Goal: Task Accomplishment & Management: Use online tool/utility

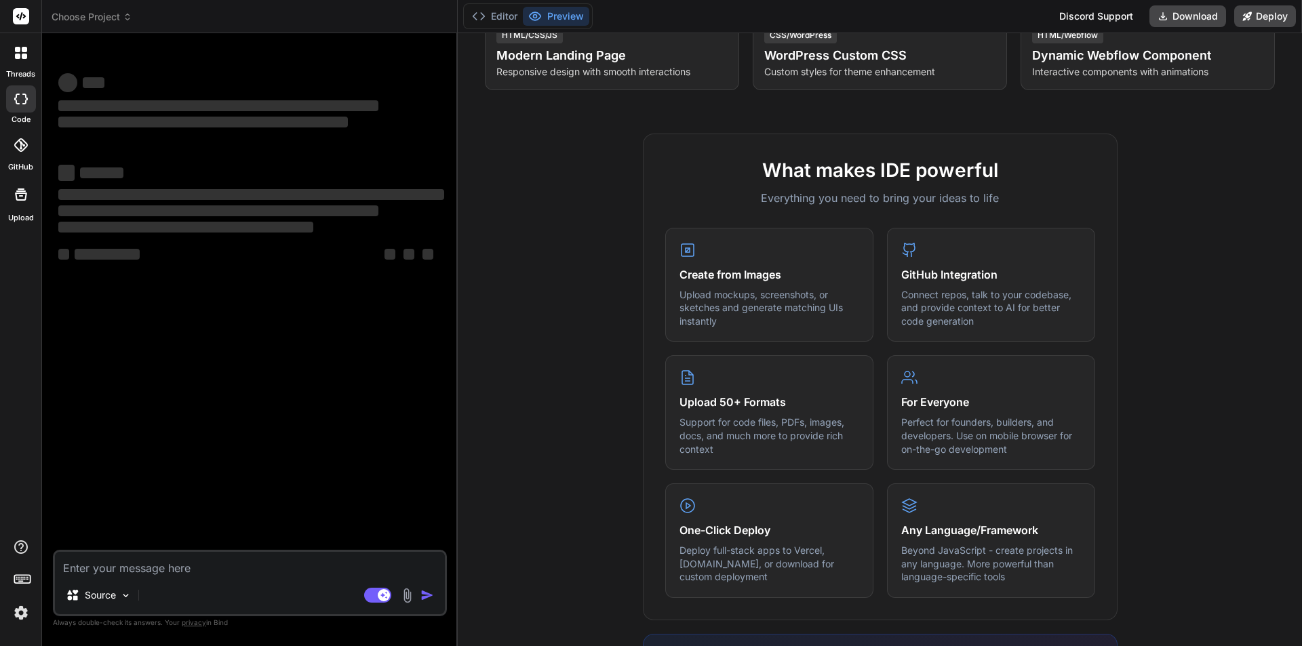
scroll to position [543, 0]
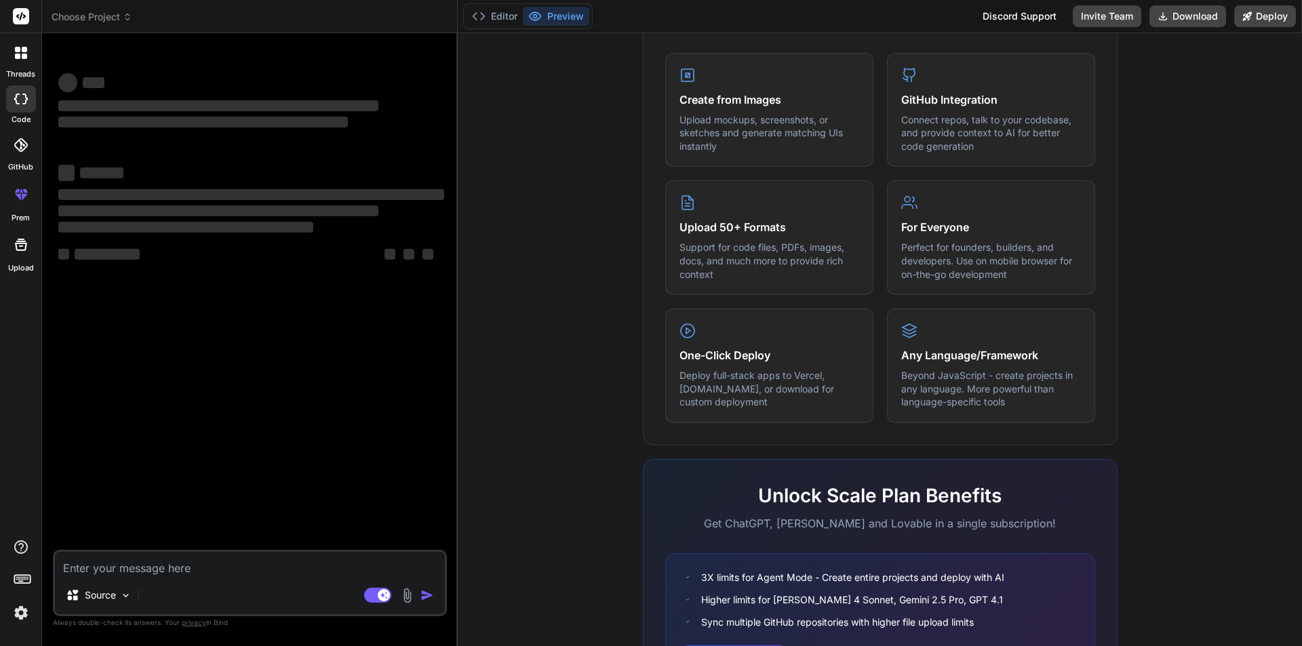
click at [156, 573] on textarea at bounding box center [250, 564] width 390 height 24
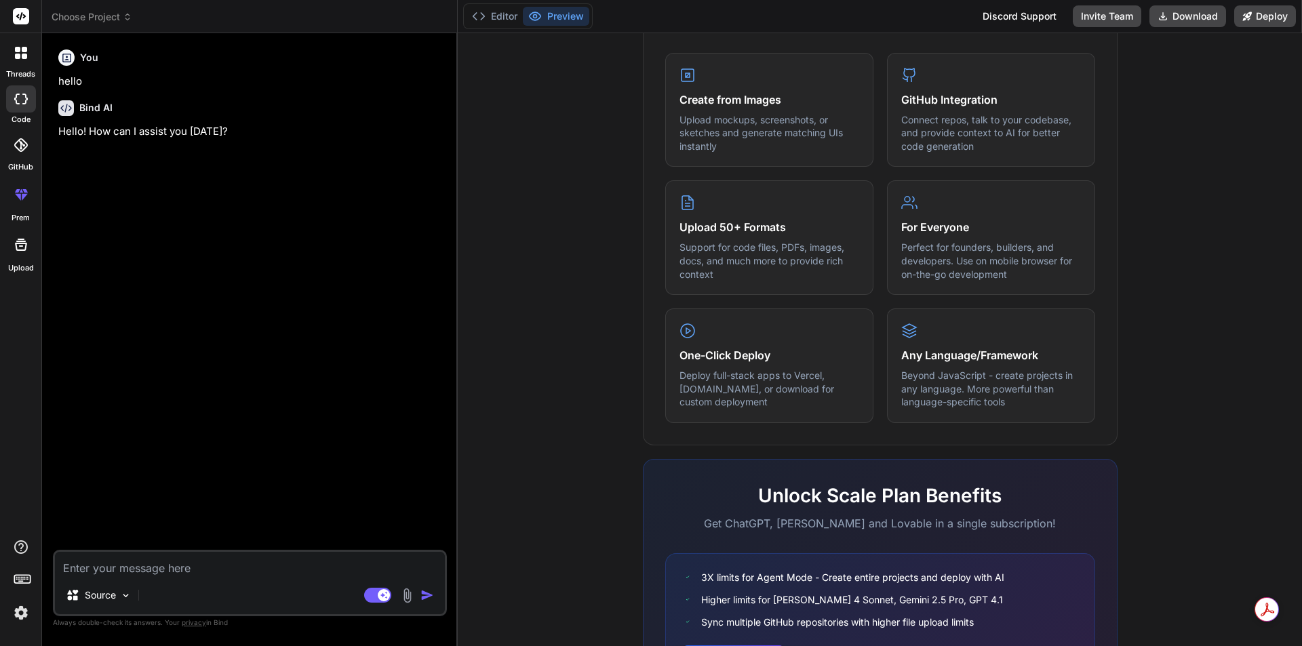
click at [151, 569] on textarea at bounding box center [250, 564] width 390 height 24
paste textarea "<div class="mb-3 d-flex justify-content-between align-items-center"> <h3 class=…"
type textarea "x"
type textarea "<div class="mb-3 d-flex justify-content-between align-items-center"> <h3 class=…"
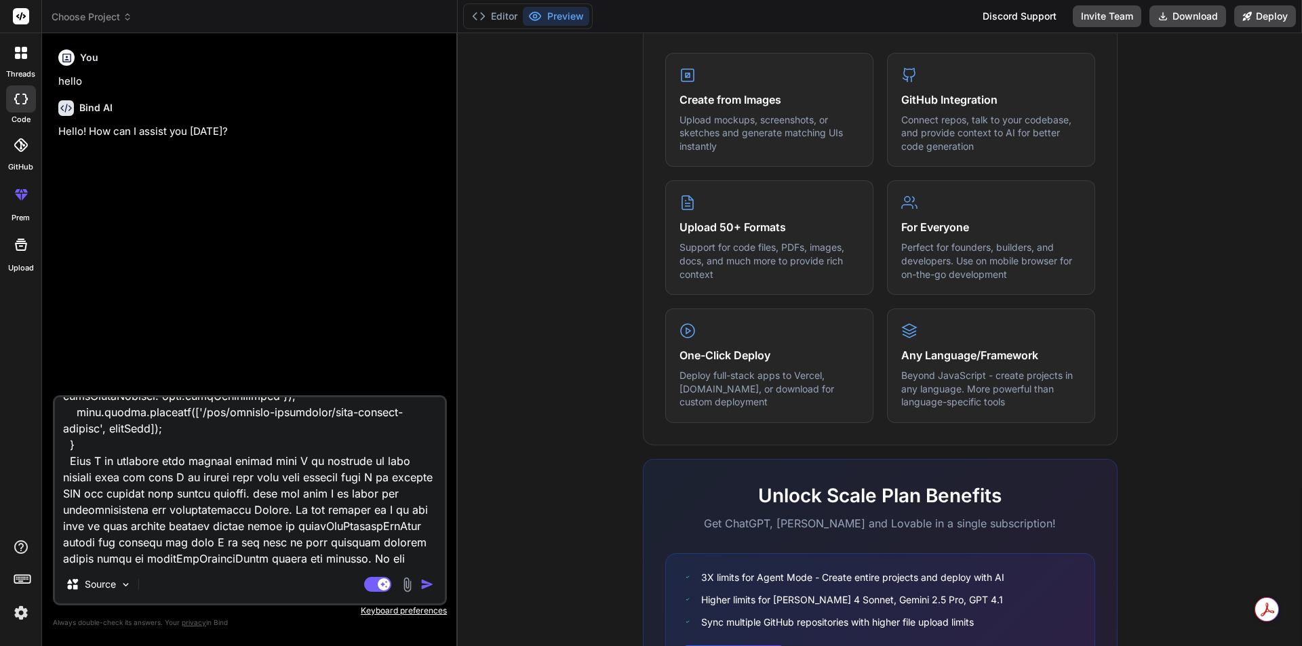
scroll to position [6578, 0]
click at [358, 427] on textarea at bounding box center [250, 481] width 390 height 168
type textarea "x"
type textarea "<div class="mb-3 d-flex justify-content-between align-items-center"> <h3 class=…"
type textarea "x"
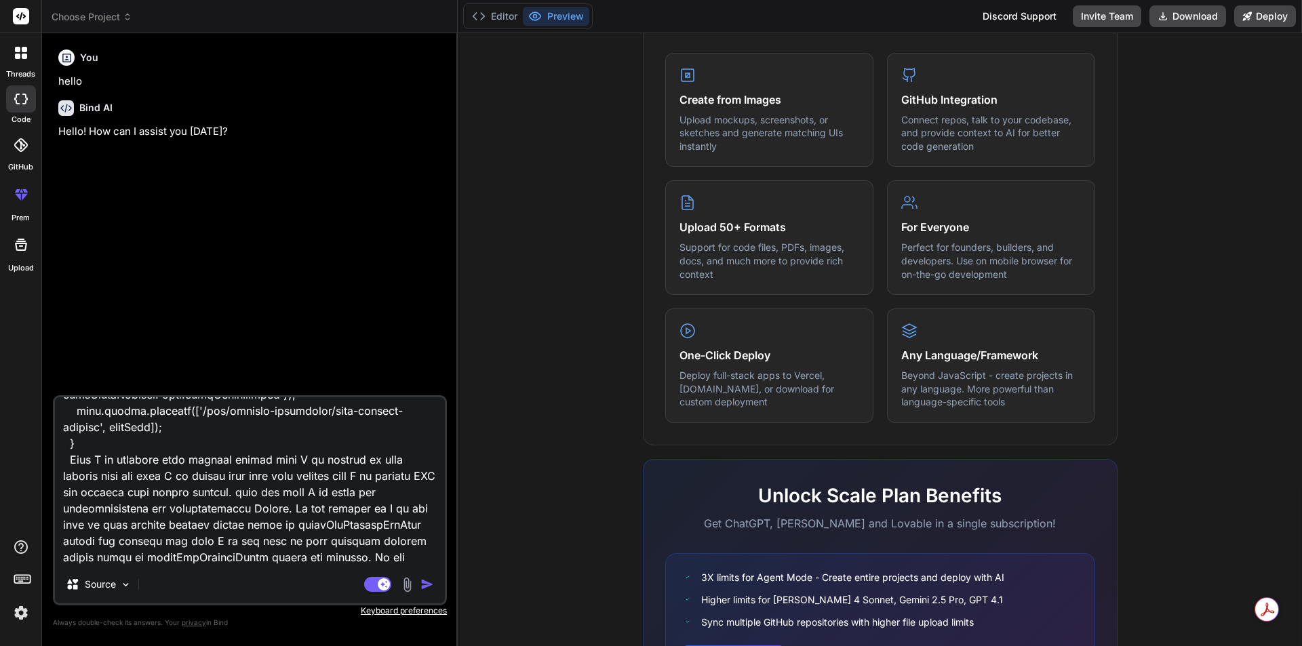
type textarea "<div class="mb-3 d-flex justify-content-between align-items-center"> <h3 class=…"
click at [279, 463] on textarea at bounding box center [250, 481] width 390 height 168
type textarea "x"
type textarea "<div class="mb-3 d-flex justify-content-between align-items-center"> <h3 class=…"
click at [281, 461] on textarea at bounding box center [250, 481] width 390 height 168
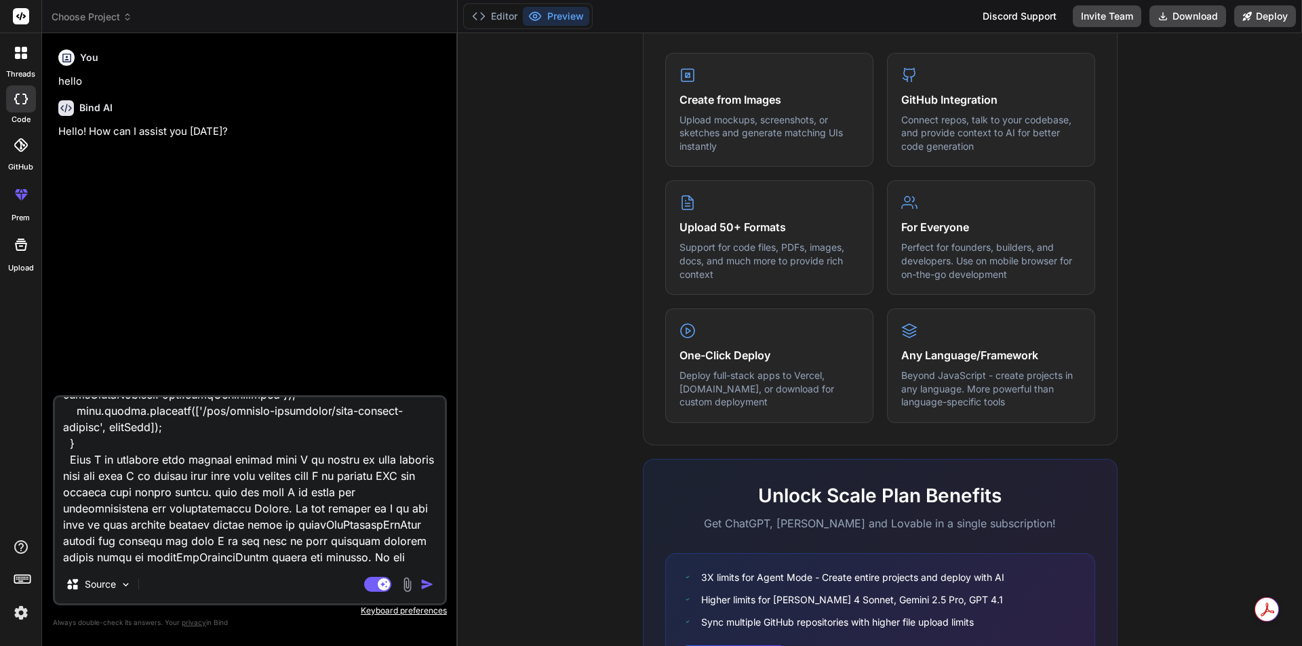
click at [279, 461] on textarea at bounding box center [250, 481] width 390 height 168
type textarea "x"
type textarea "<div class="mb-3 d-flex justify-content-between align-items-center"> <h3 class=…"
click at [426, 585] on img "button" at bounding box center [427, 585] width 14 height 14
type textarea "x"
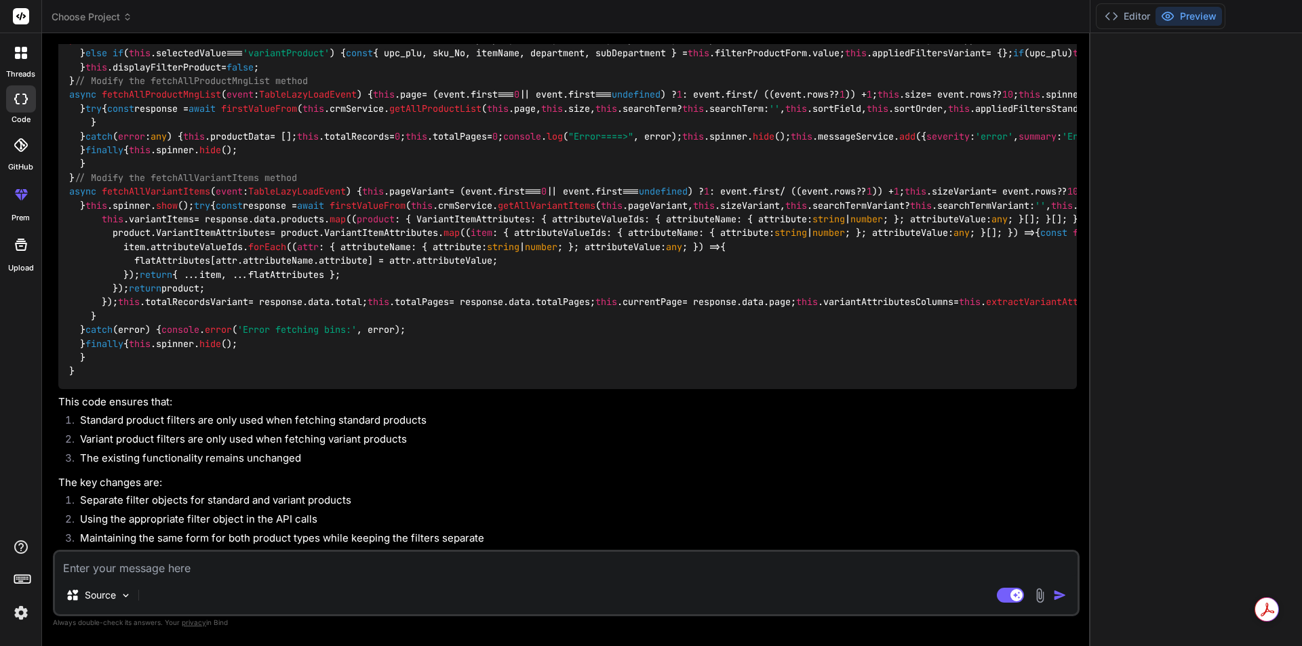
scroll to position [3389, 0]
click at [180, 580] on div "Source Agent Mode. When this toggle is activated, AI automatically makes decisi…" at bounding box center [566, 583] width 1027 height 66
click at [174, 569] on textarea at bounding box center [566, 564] width 1023 height 24
type textarea "x"
type textarea "m"
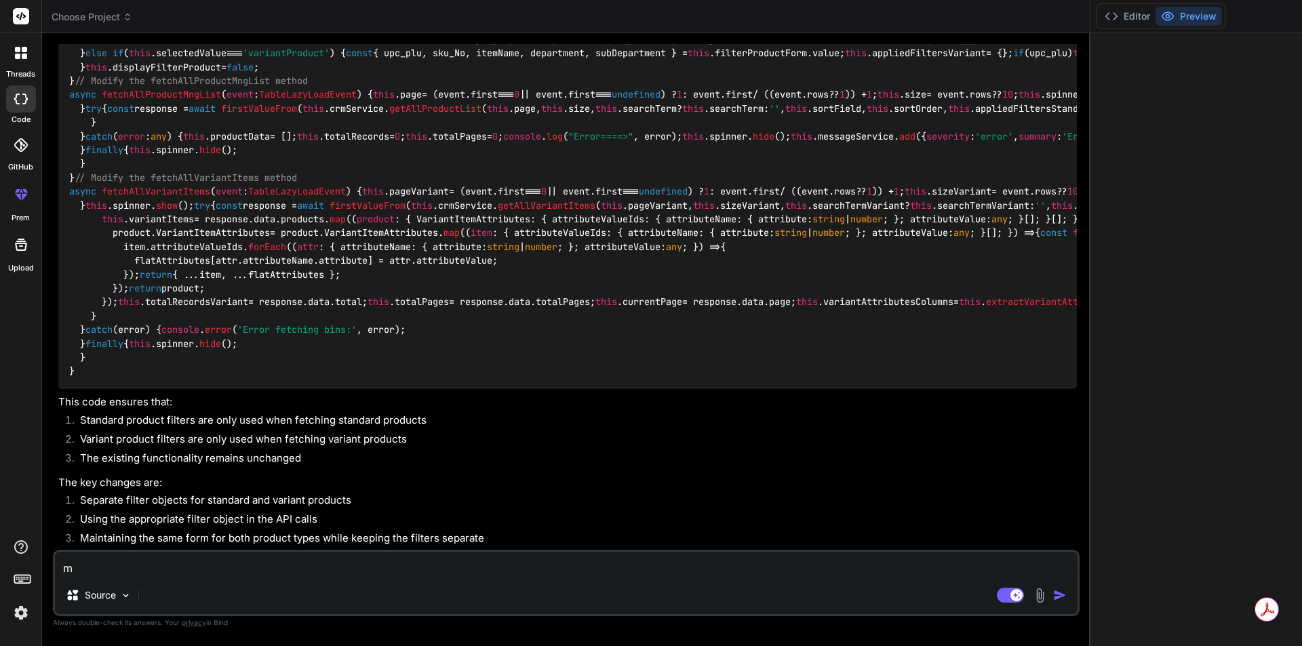
type textarea "x"
type textarea "my"
type textarea "x"
type textarea "my"
type textarea "x"
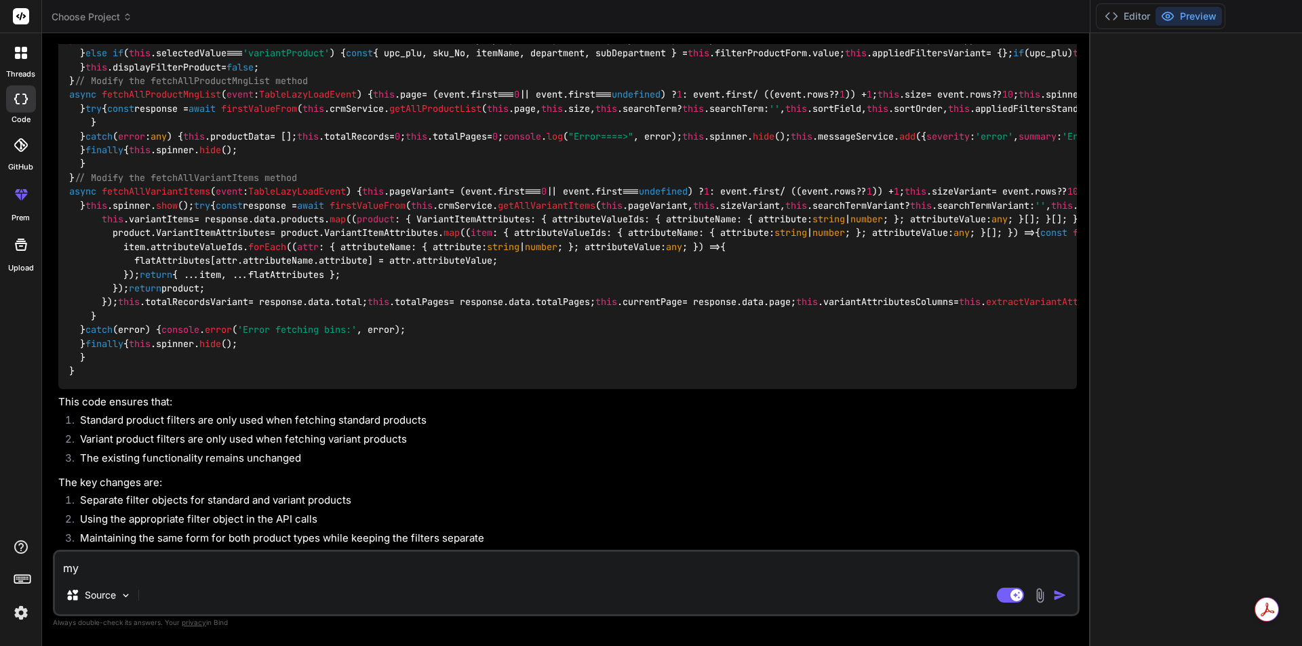
type textarea "my s"
type textarea "x"
type textarea "my se"
type textarea "x"
type textarea "my ser"
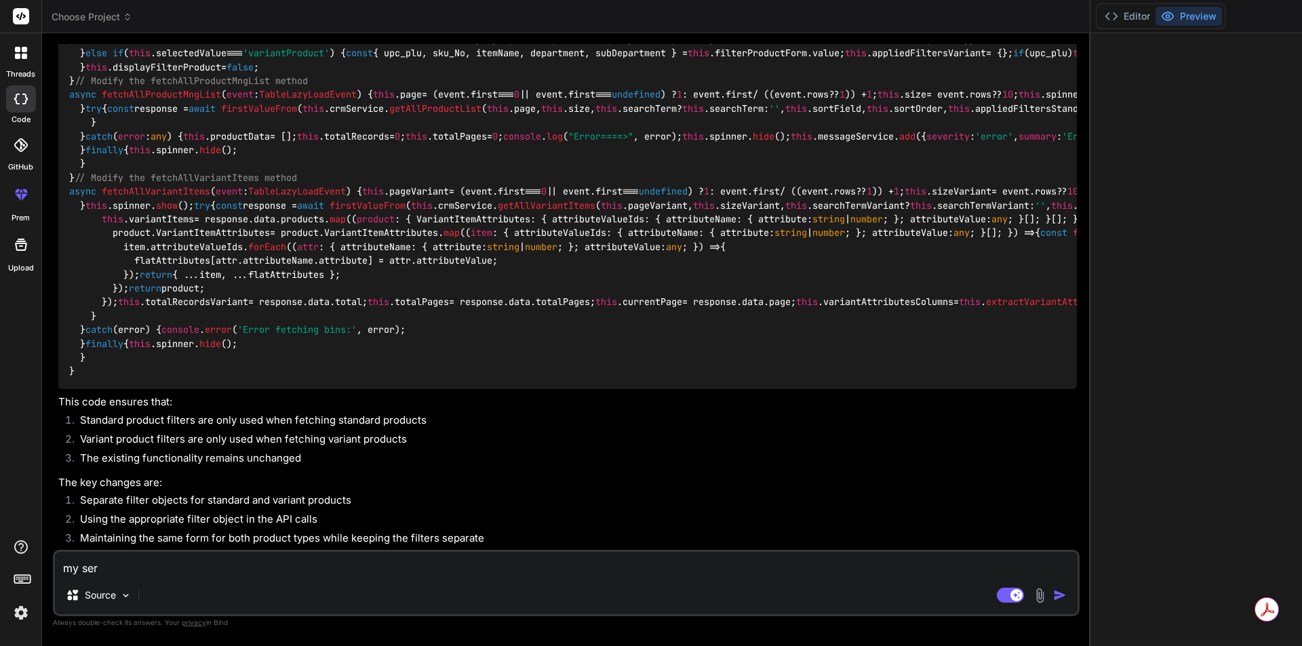
type textarea "x"
type textarea "my serv"
type textarea "x"
type textarea "my servi"
type textarea "x"
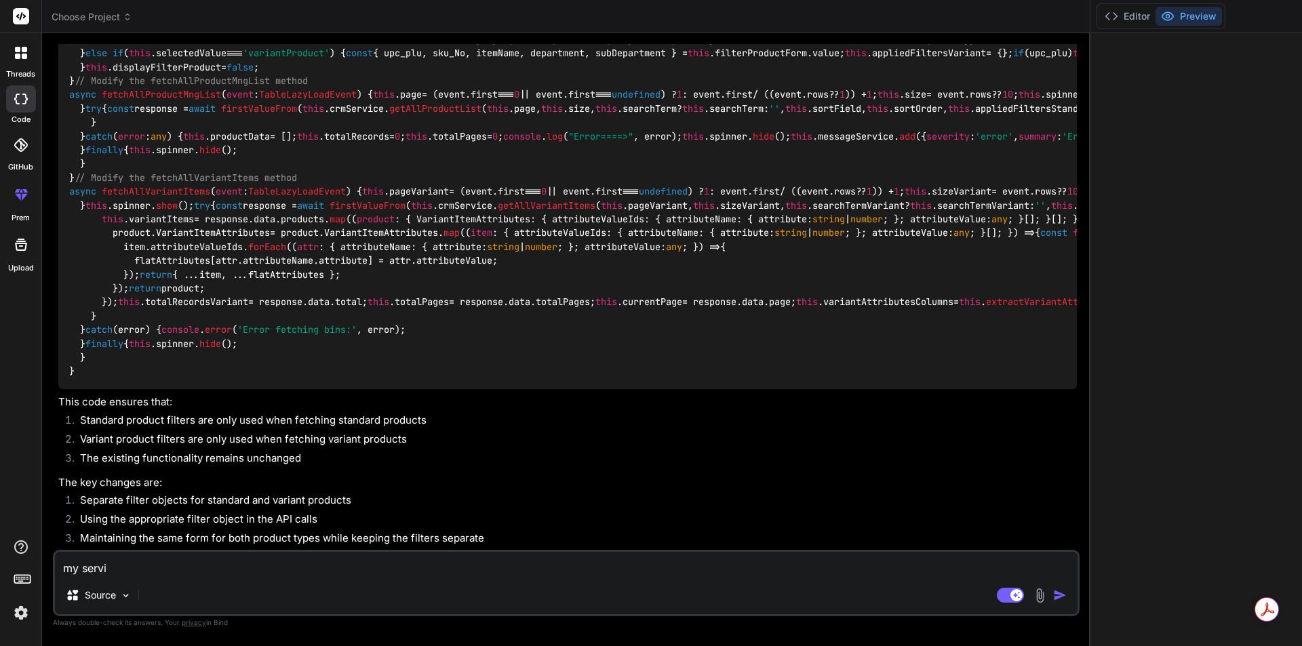
type textarea "my servic"
type textarea "x"
type textarea "my service"
type textarea "x"
type textarea "my service"
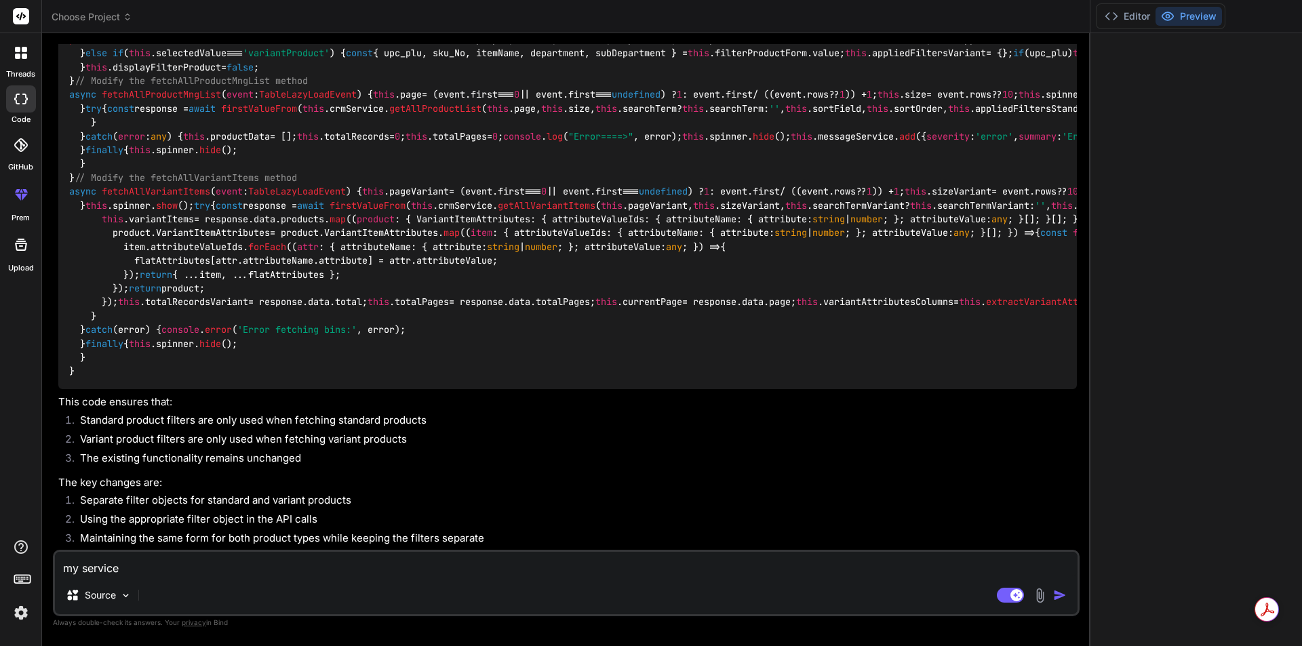
type textarea "x"
type textarea "my service c"
type textarea "x"
type textarea "my service co"
type textarea "x"
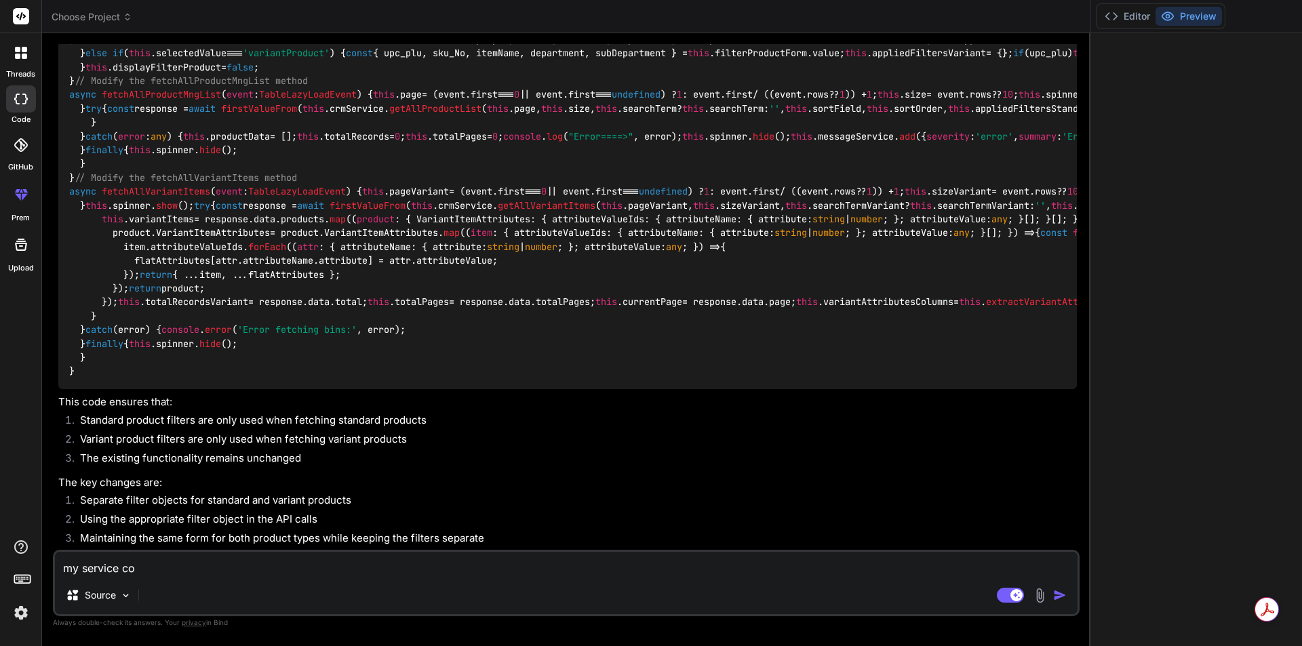
type textarea "my service cod"
type textarea "x"
type textarea "my service code"
type textarea "x"
type textarea "my service code"
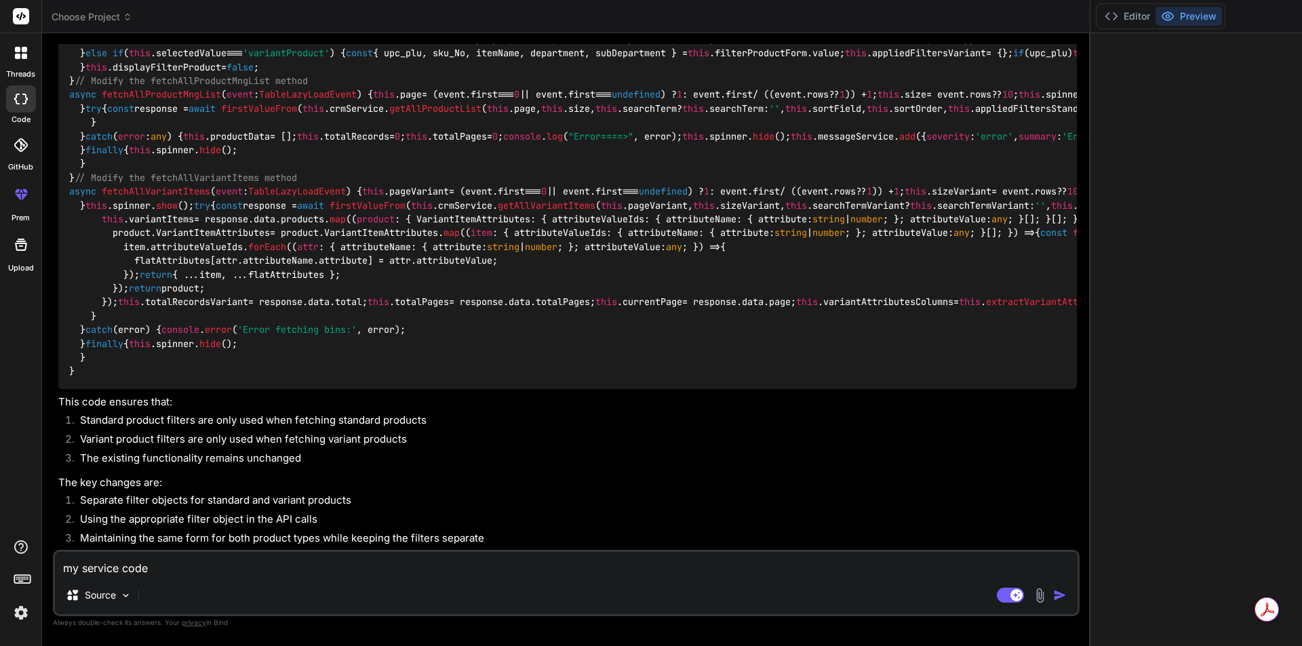
type textarea "x"
type textarea "my service code i"
type textarea "x"
type textarea "my service code is"
type textarea "x"
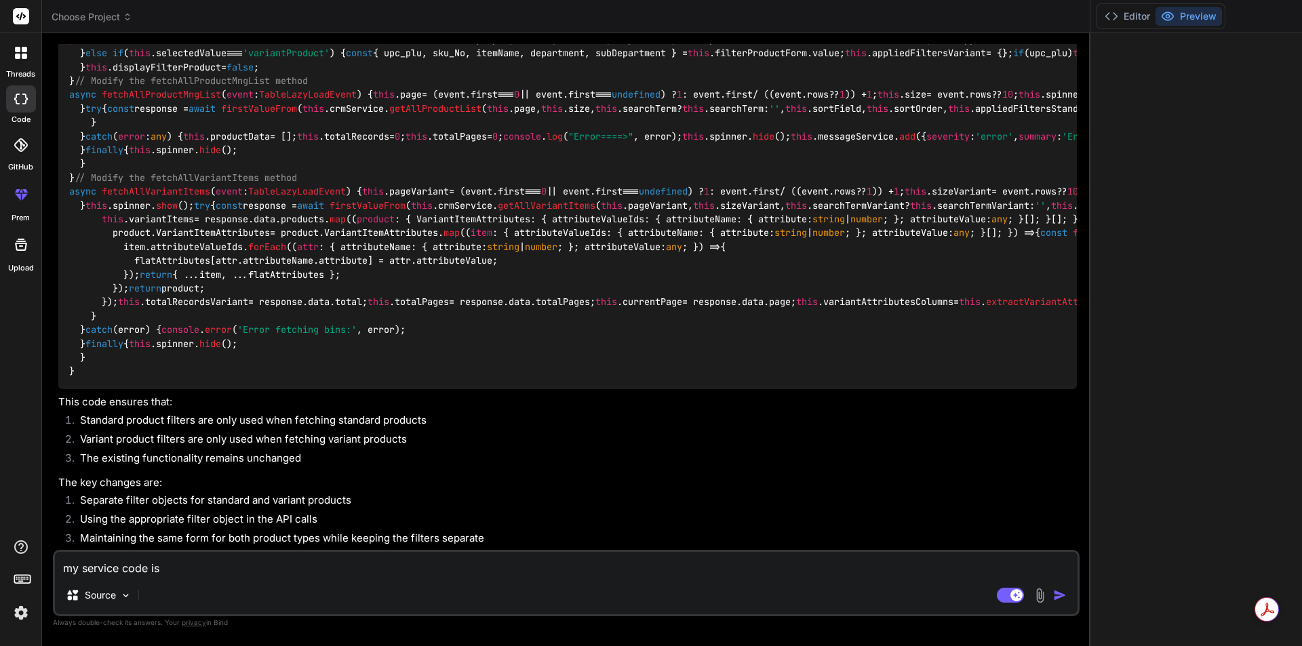
type textarea "my service code is"
type textarea "x"
type textarea "my service code is l"
type textarea "x"
type textarea "my service code is li"
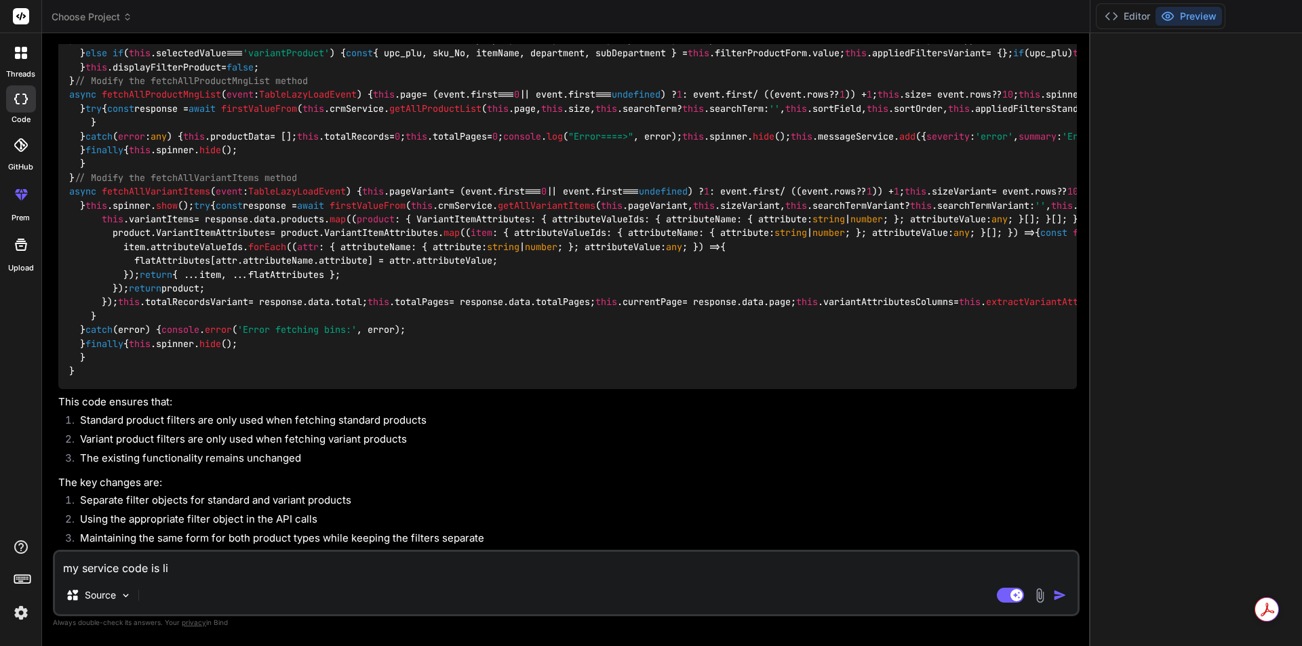
type textarea "x"
type textarea "my service code is lik"
type textarea "x"
type textarea "my service code is like"
type textarea "x"
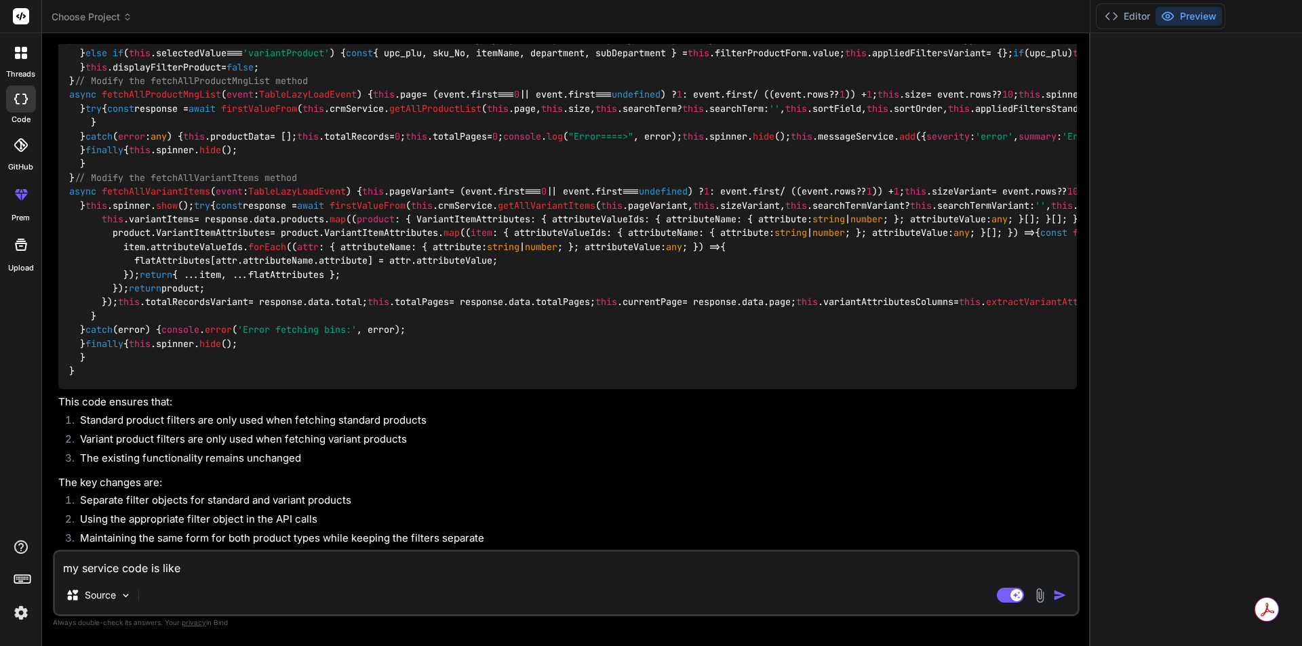
type textarea "my service code is like"
type textarea "x"
type textarea "my service code is like t"
type textarea "x"
type textarea "my service code is like th"
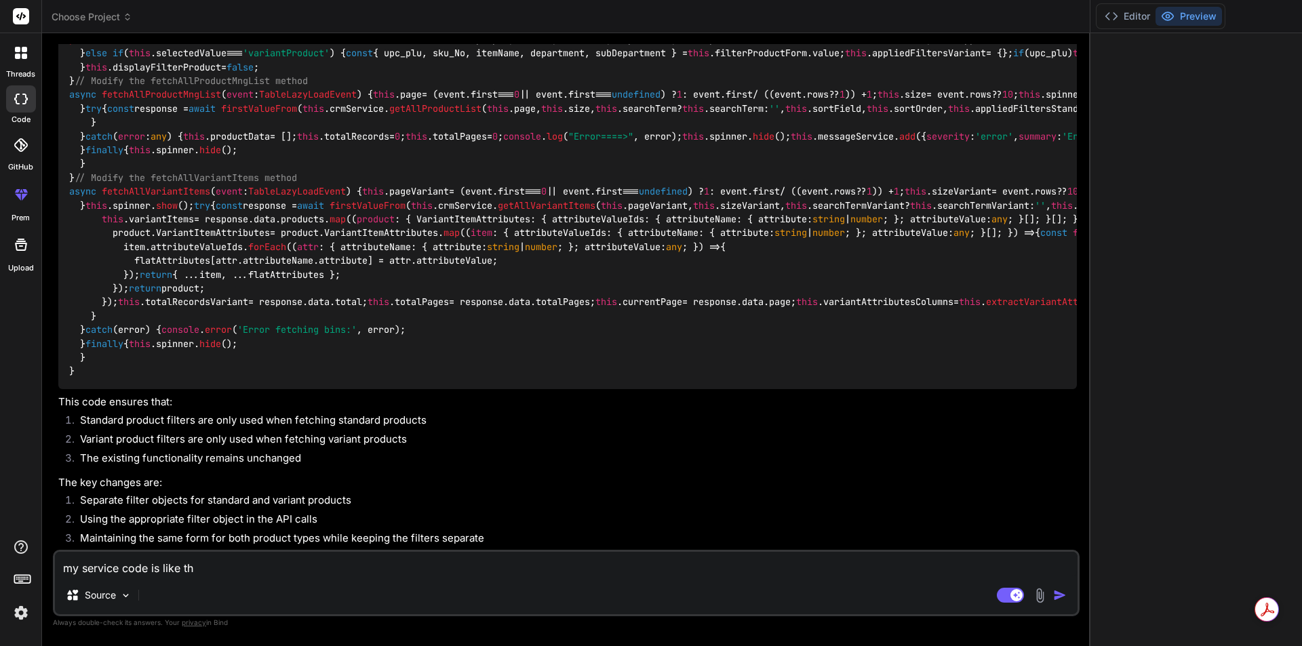
type textarea "x"
type textarea "my service code is like thi"
type textarea "x"
type textarea "my service code is like this"
type textarea "x"
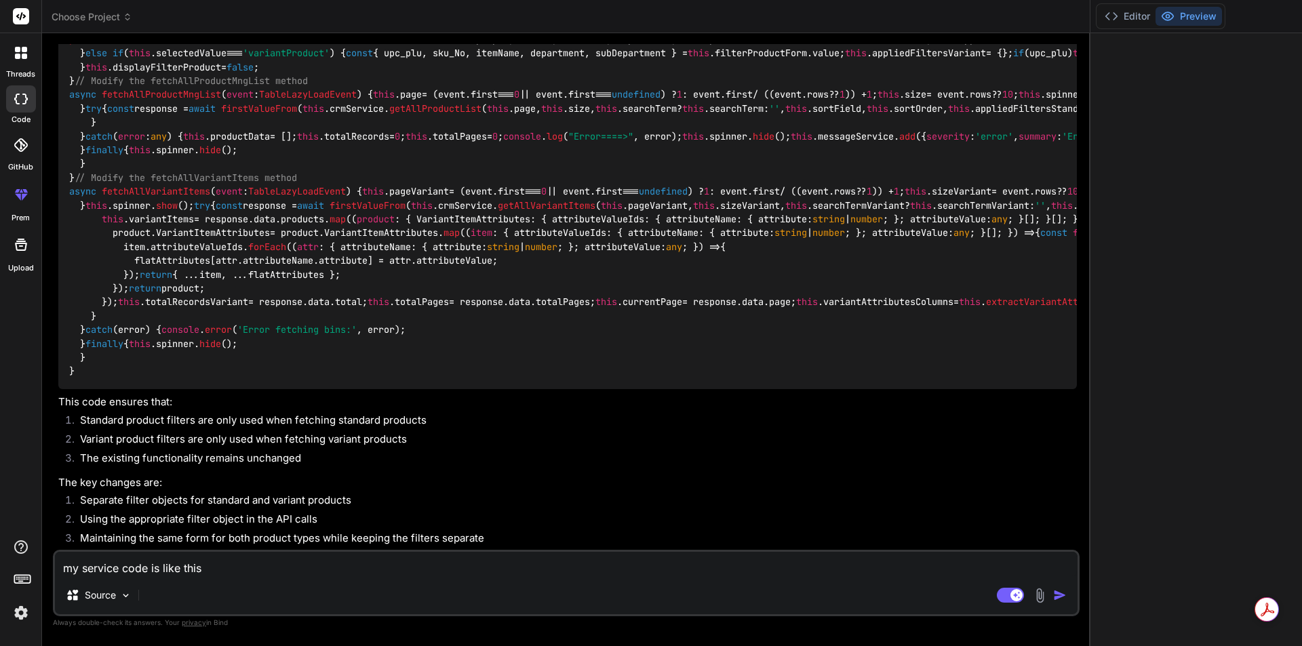
type textarea "my service code is like this"
type textarea "x"
type textarea "my service code is like this b"
type textarea "x"
type textarea "my service code is like this be"
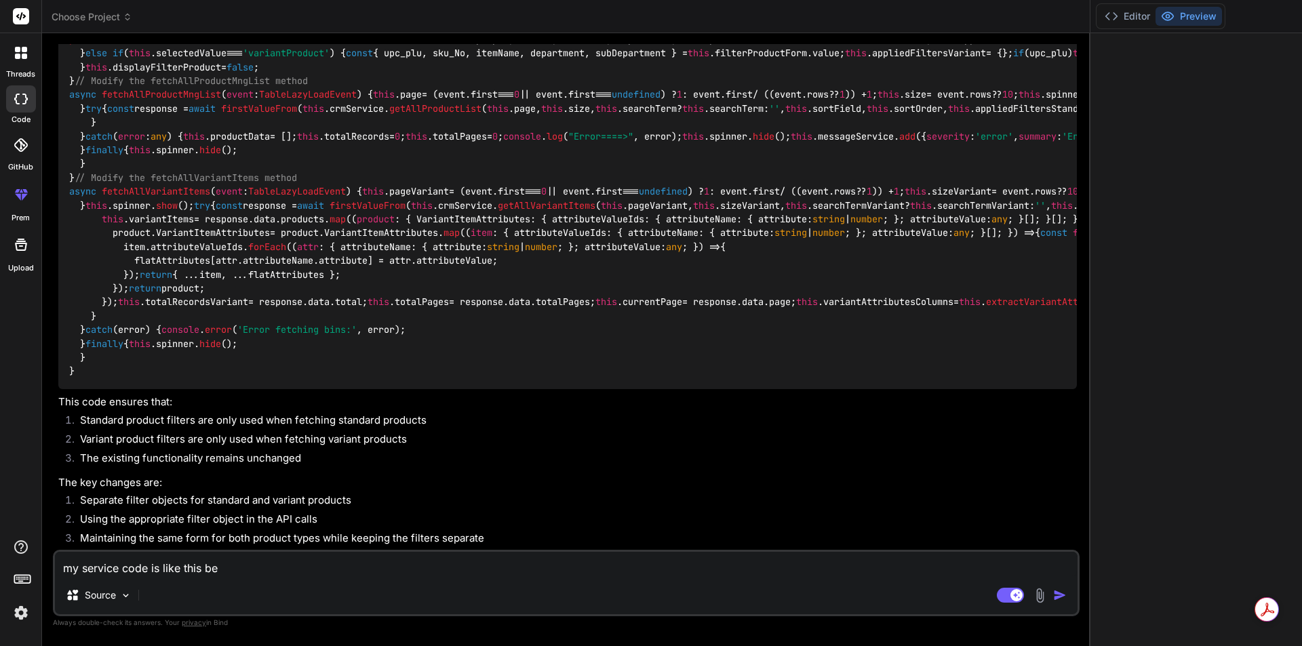
type textarea "x"
type textarea "my service code is like this bel"
type textarea "x"
type textarea "my service code is like this belo"
type textarea "x"
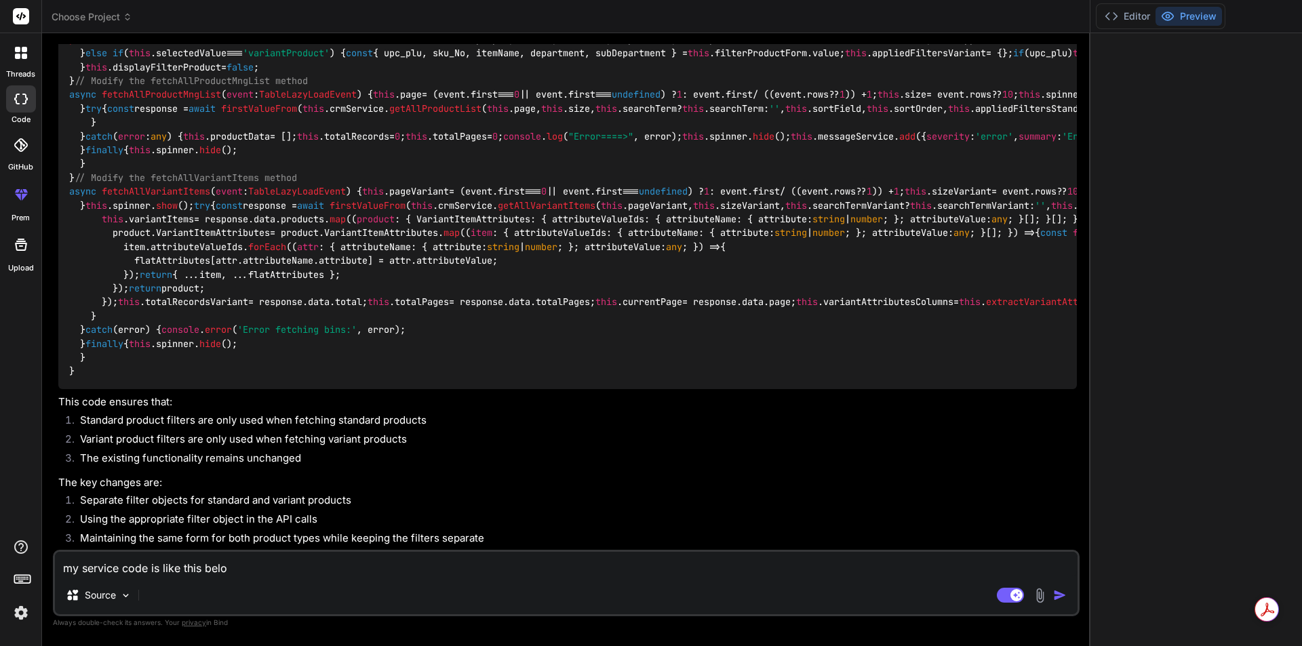
type textarea "my service code is like this below"
type textarea "x"
type textarea "my service code is like this below"
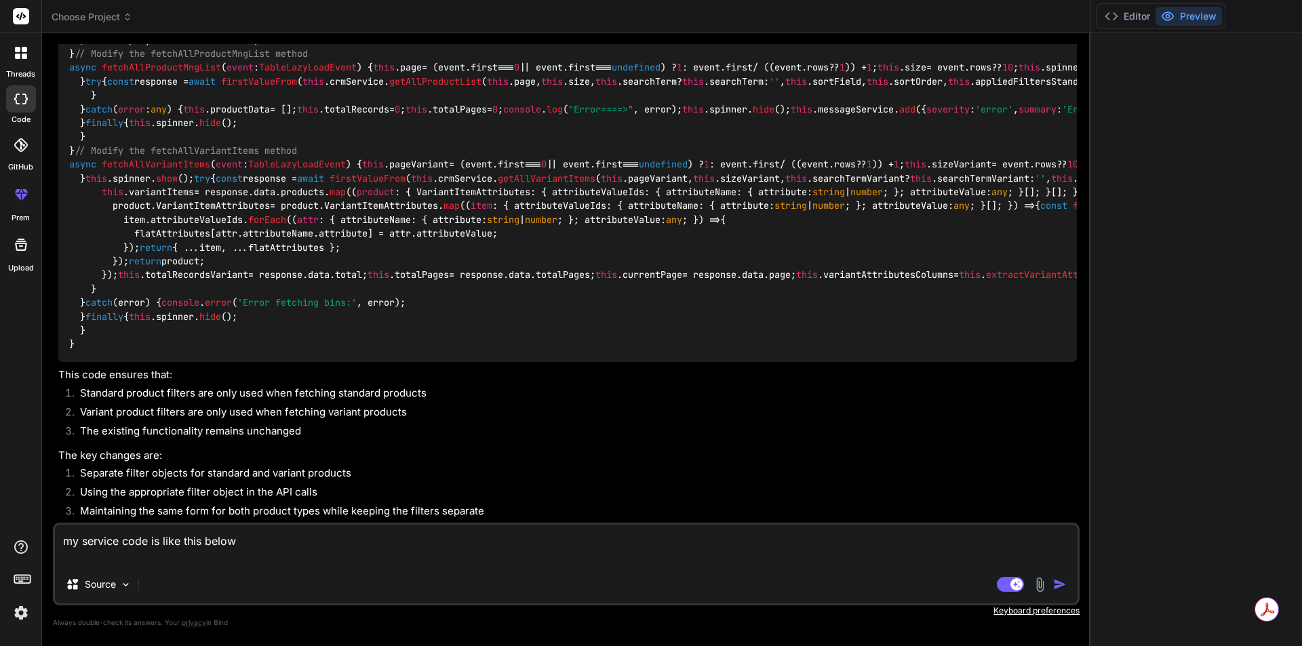
type textarea "x"
type textarea "my service code is like this below"
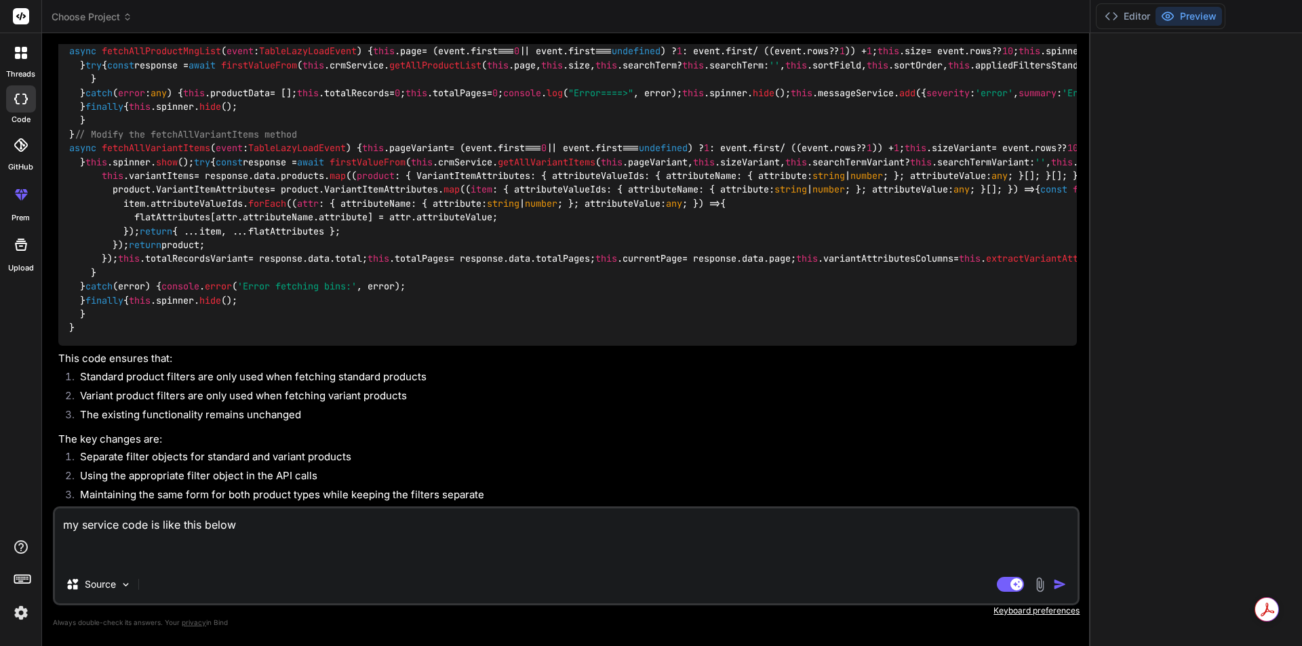
paste textarea "getAllProductList(page: number, size: number, searchTerm: string, sortField: st…"
type textarea "x"
type textarea "my service code is like this below getAllProductList(page: number, size: number…"
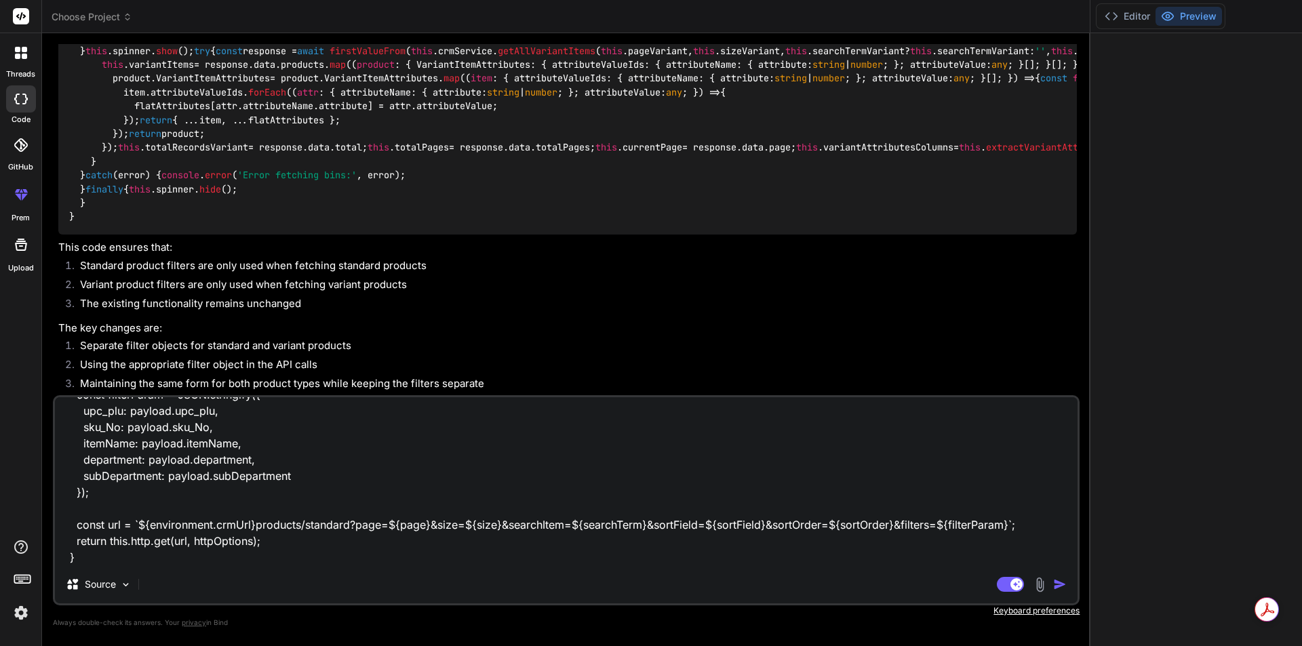
type textarea "x"
click at [153, 560] on textarea "my service code is like this below getAllProductList(page: number, size: number…" at bounding box center [566, 481] width 1023 height 168
type textarea "my service code is like this below getAllProductList(page: number, size: number…"
paste textarea "getAllVariantItems(page: number, size: number, searchTerm: string, sortField: s…"
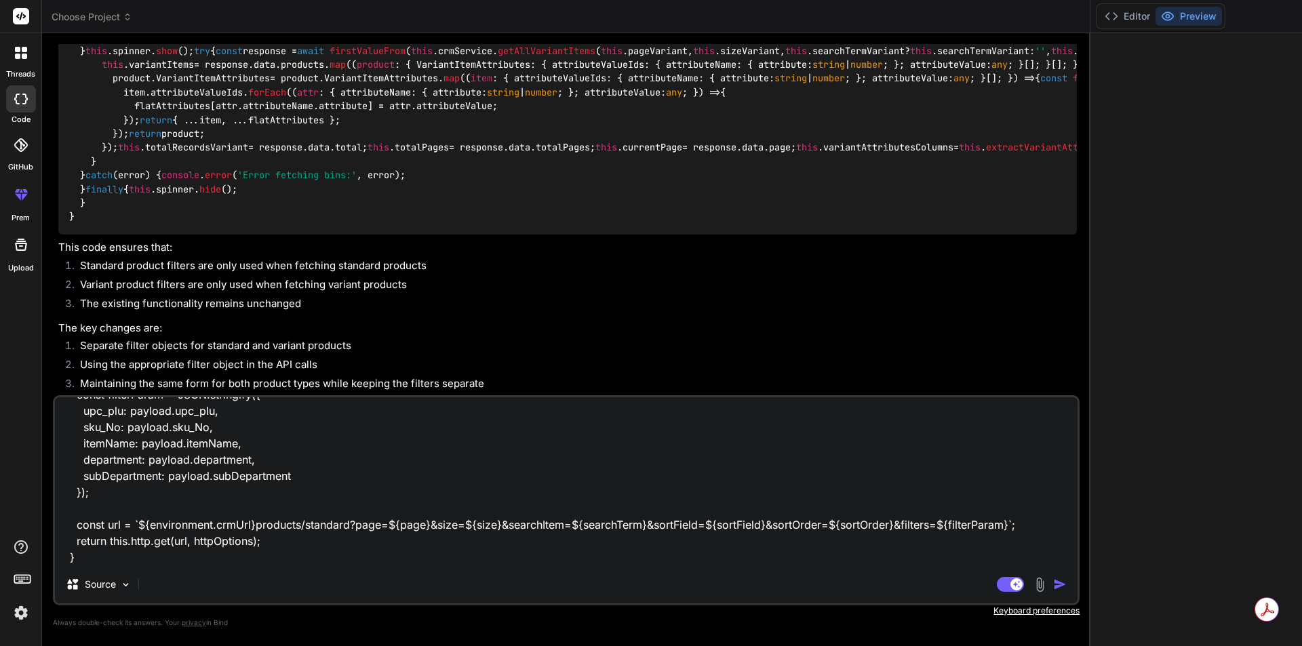
type textarea "x"
type textarea "my service code is like this below getAllProductList(page: number, size: number…"
type textarea "x"
type textarea "my service code is like this below getAllProductList(page: number, size: number…"
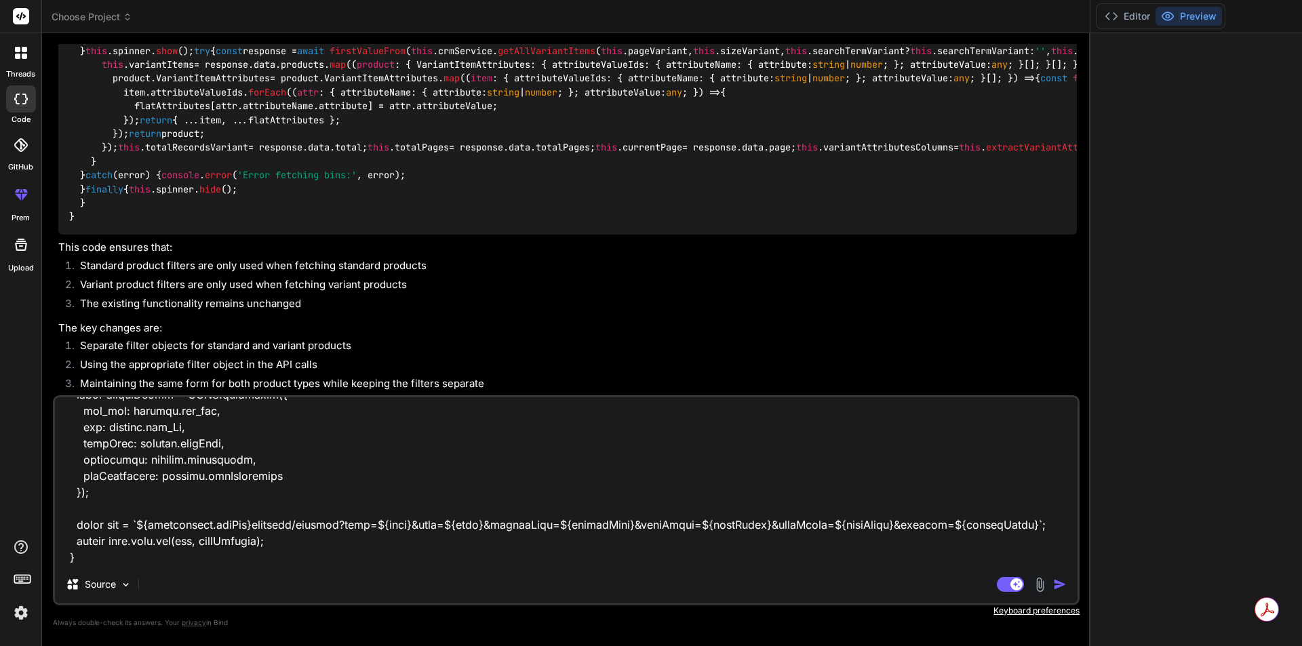
type textarea "x"
type textarea "my service code is like this below getAllProductList(page: number, size: number…"
type textarea "x"
type textarea "my service code is like this below getAllProductList(page: number, size: number…"
type textarea "x"
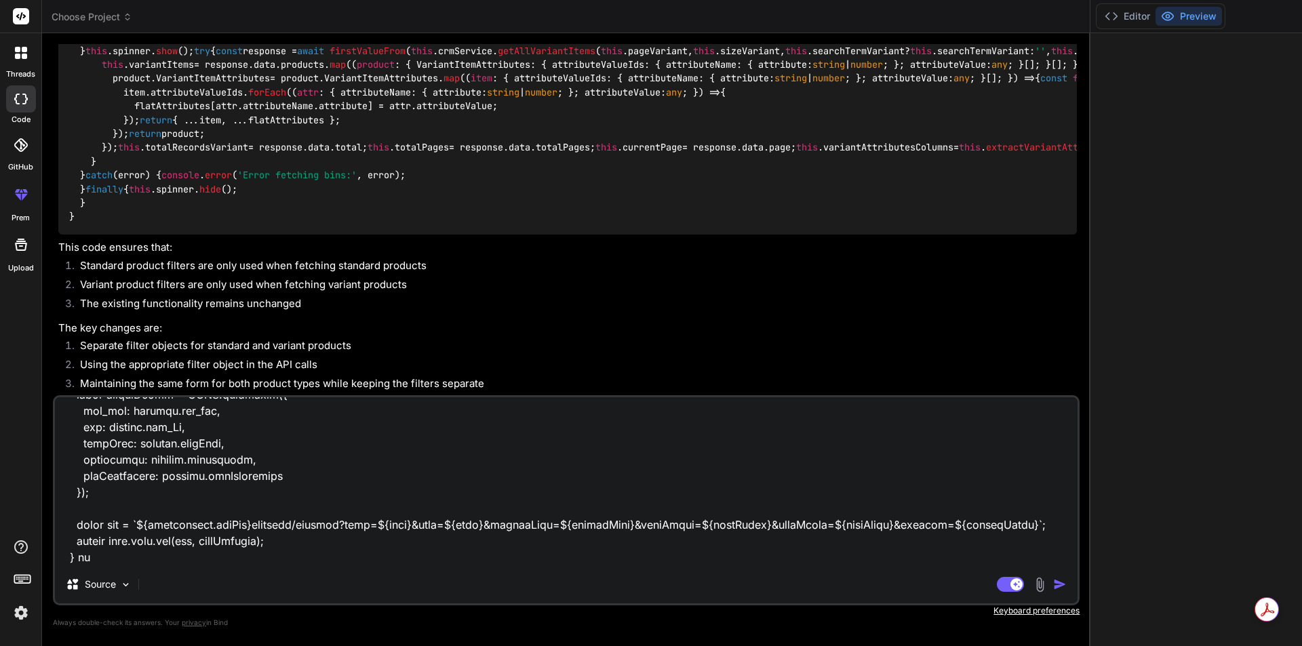
type textarea "my service code is like this below getAllProductList(page: number, size: number…"
type textarea "x"
type textarea "my service code is like this below getAllProductList(page: number, size: number…"
type textarea "x"
type textarea "my service code is like this below getAllProductList(page: number, size: number…"
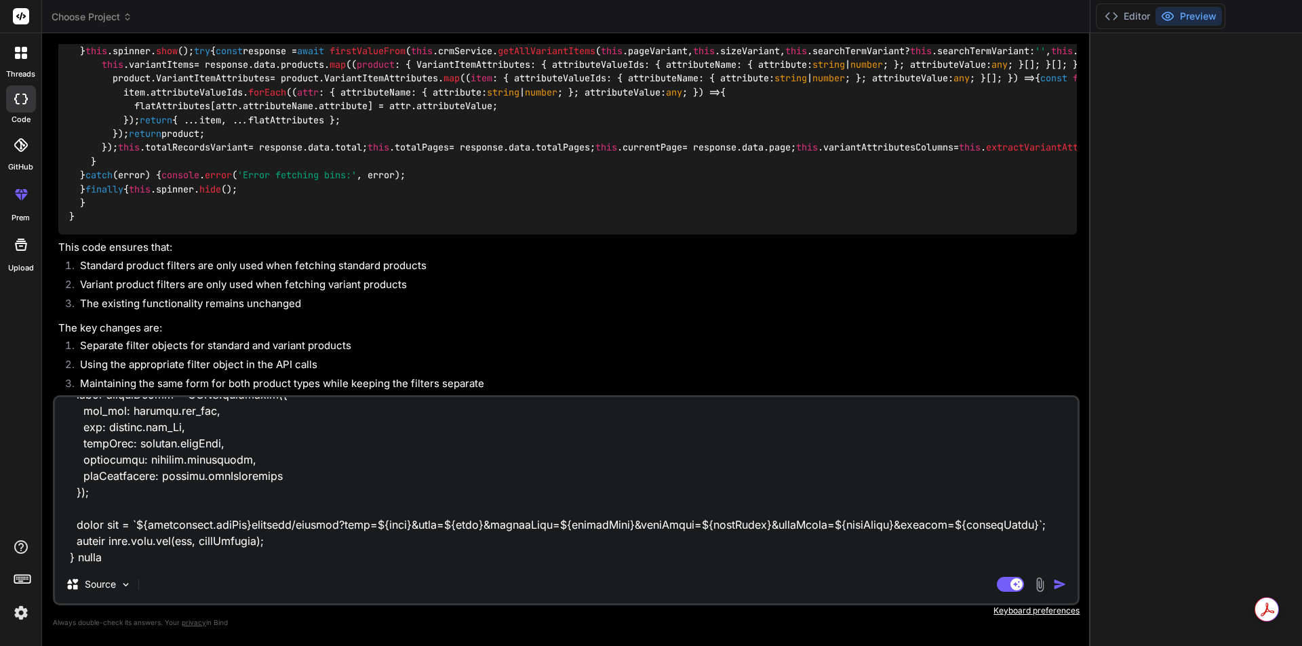
type textarea "x"
type textarea "my service code is like this below getAllProductList(page: number, size: number…"
type textarea "x"
type textarea "my service code is like this below getAllProductList(page: number, size: number…"
type textarea "x"
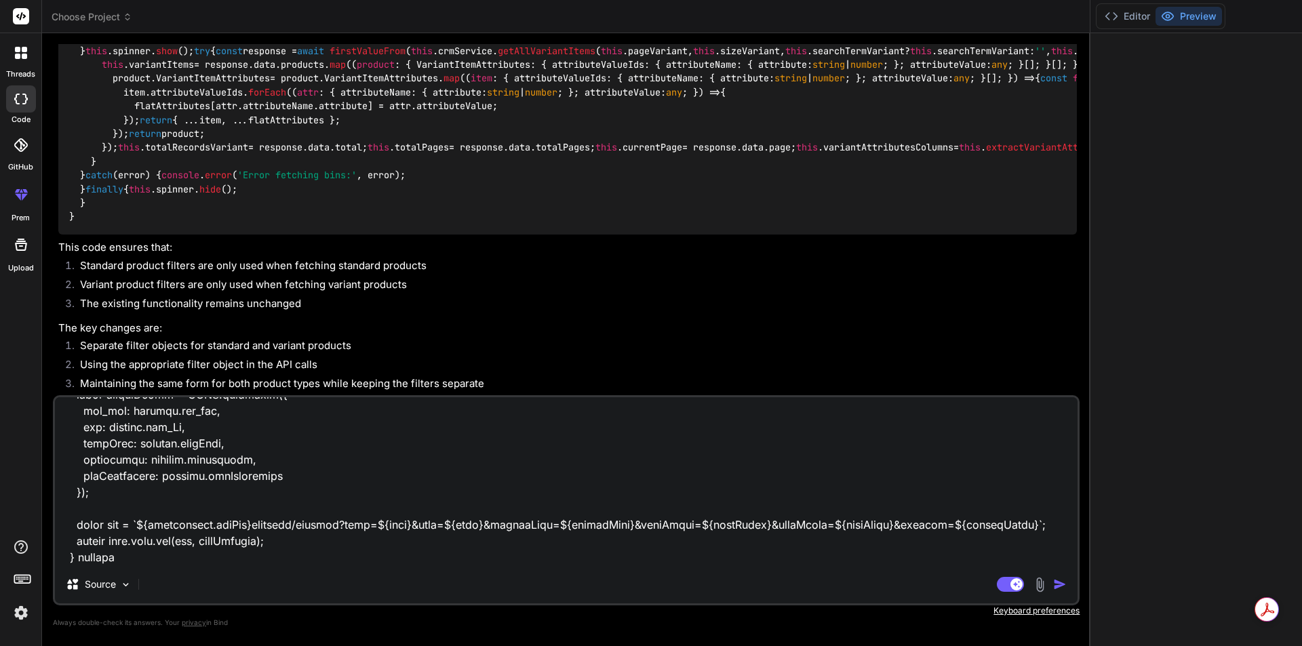
type textarea "my service code is like this below getAllProductList(page: number, size: number…"
type textarea "x"
type textarea "my service code is like this below getAllProductList(page: number, size: number…"
type textarea "x"
type textarea "my service code is like this below getAllProductList(page: number, size: number…"
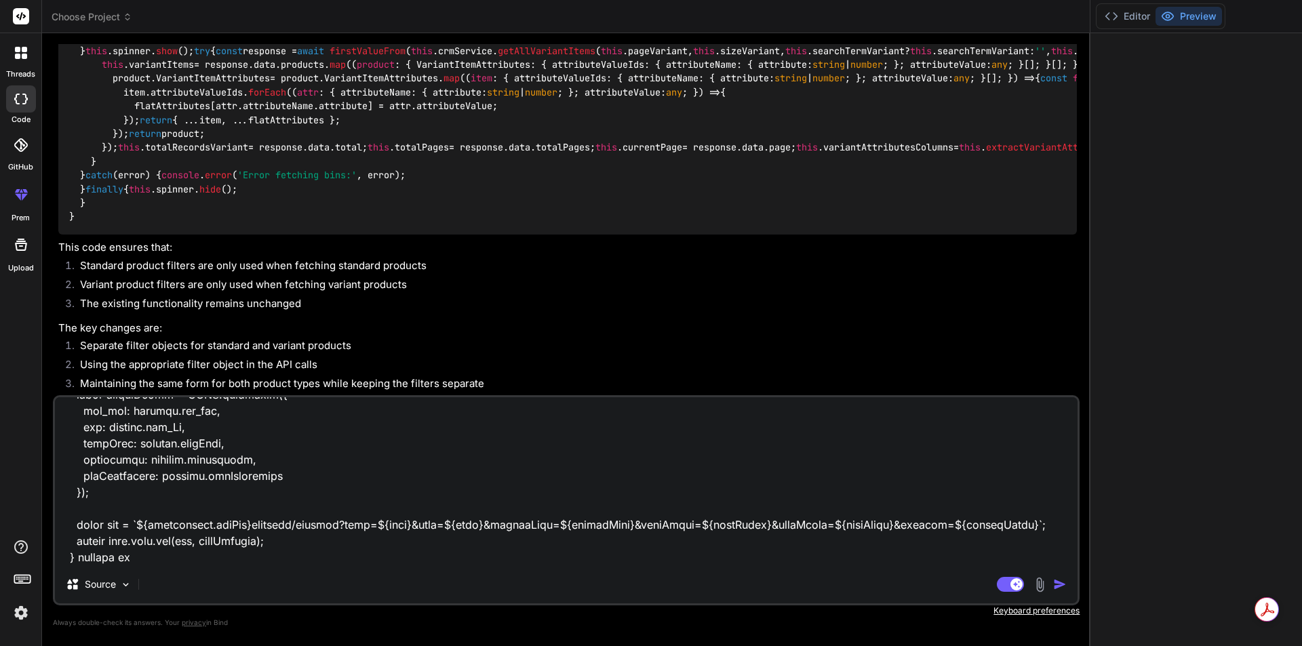
type textarea "x"
type textarea "my service code is like this below getAllProductList(page: number, size: number…"
type textarea "x"
type textarea "my service code is like this below getAllProductList(page: number, size: number…"
type textarea "x"
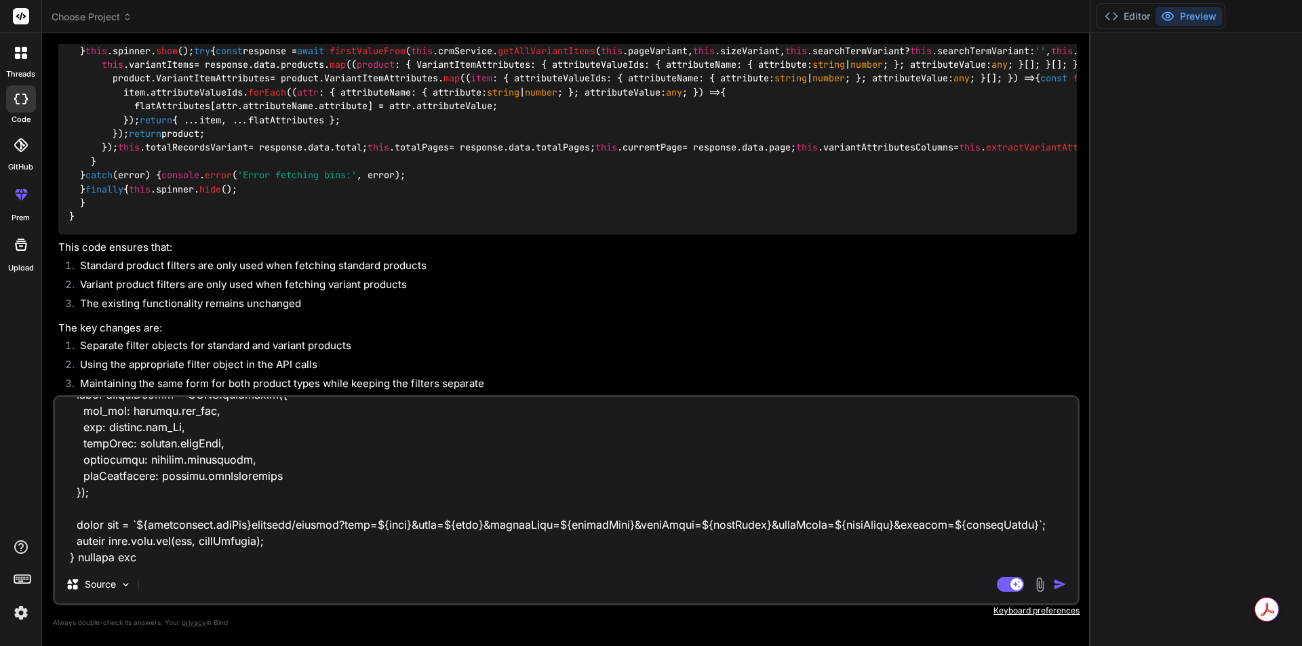
type textarea "my service code is like this below getAllProductList(page: number, size: number…"
type textarea "x"
type textarea "my service code is like this below getAllProductList(page: number, size: number…"
type textarea "x"
type textarea "my service code is like this below getAllProductList(page: number, size: number…"
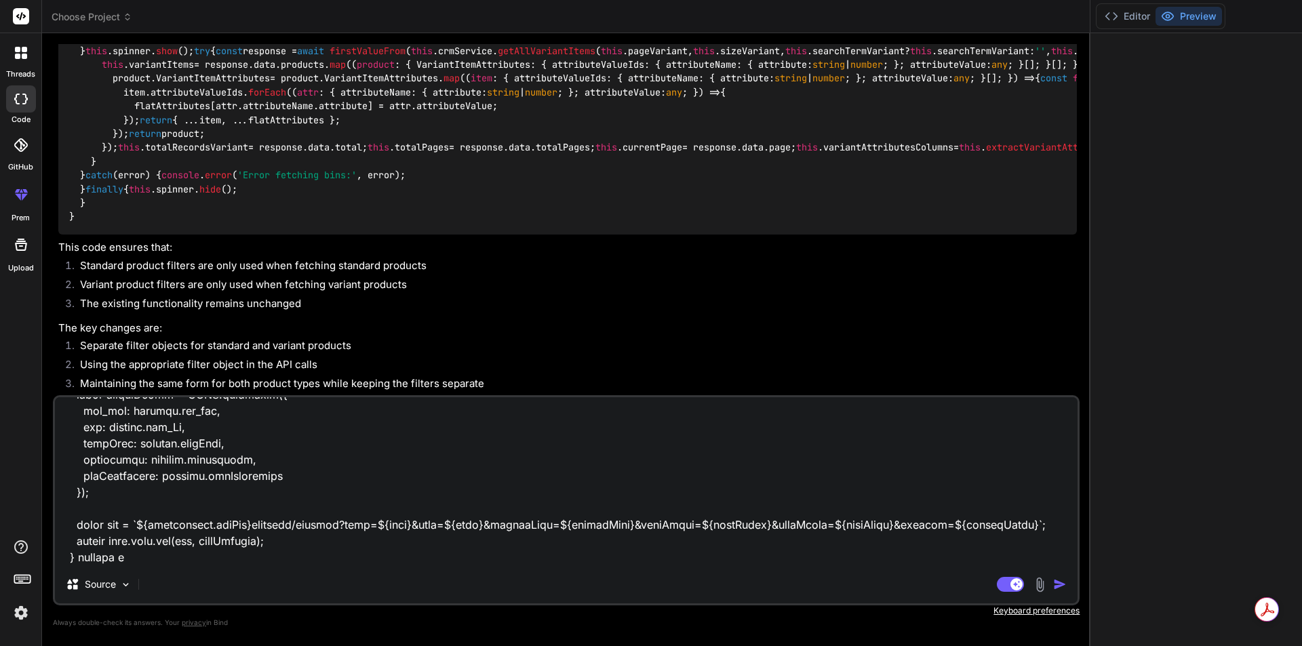
type textarea "x"
type textarea "my service code is like this below getAllProductList(page: number, size: number…"
type textarea "x"
type textarea "my service code is like this below getAllProductList(page: number, size: number…"
type textarea "x"
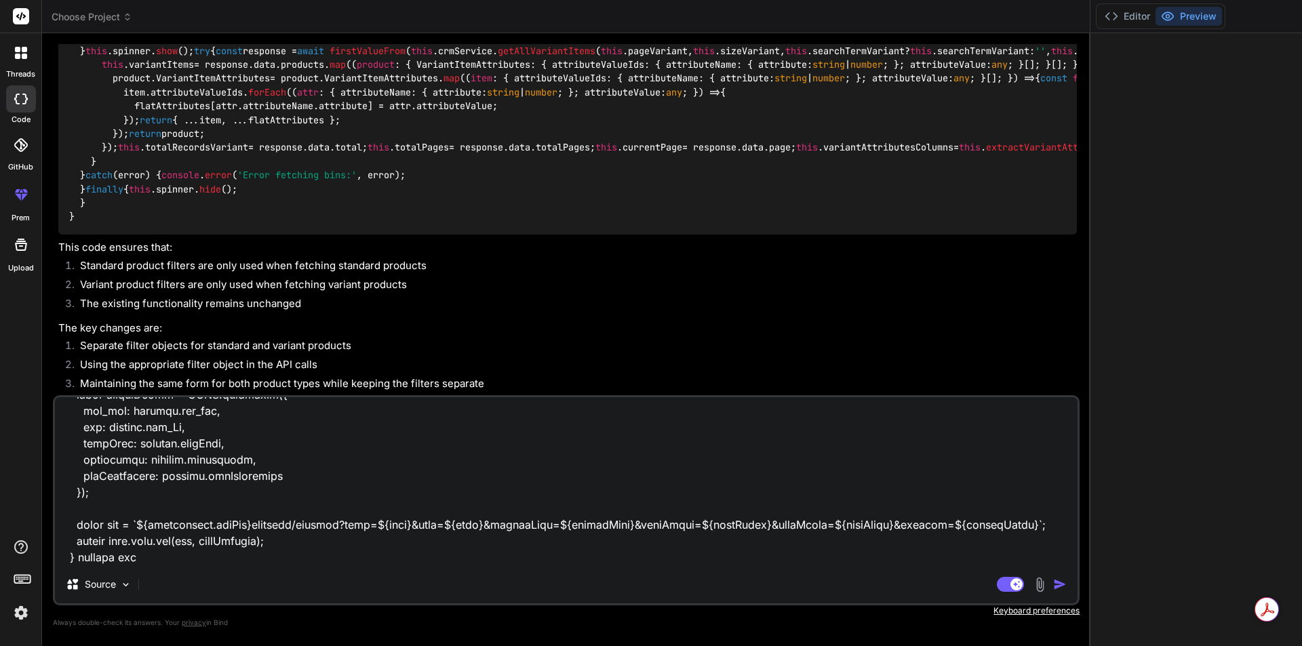
type textarea "my service code is like this below getAllProductList(page: number, size: number…"
type textarea "x"
type textarea "my service code is like this below getAllProductList(page: number, size: number…"
type textarea "x"
type textarea "my service code is like this below getAllProductList(page: number, size: number…"
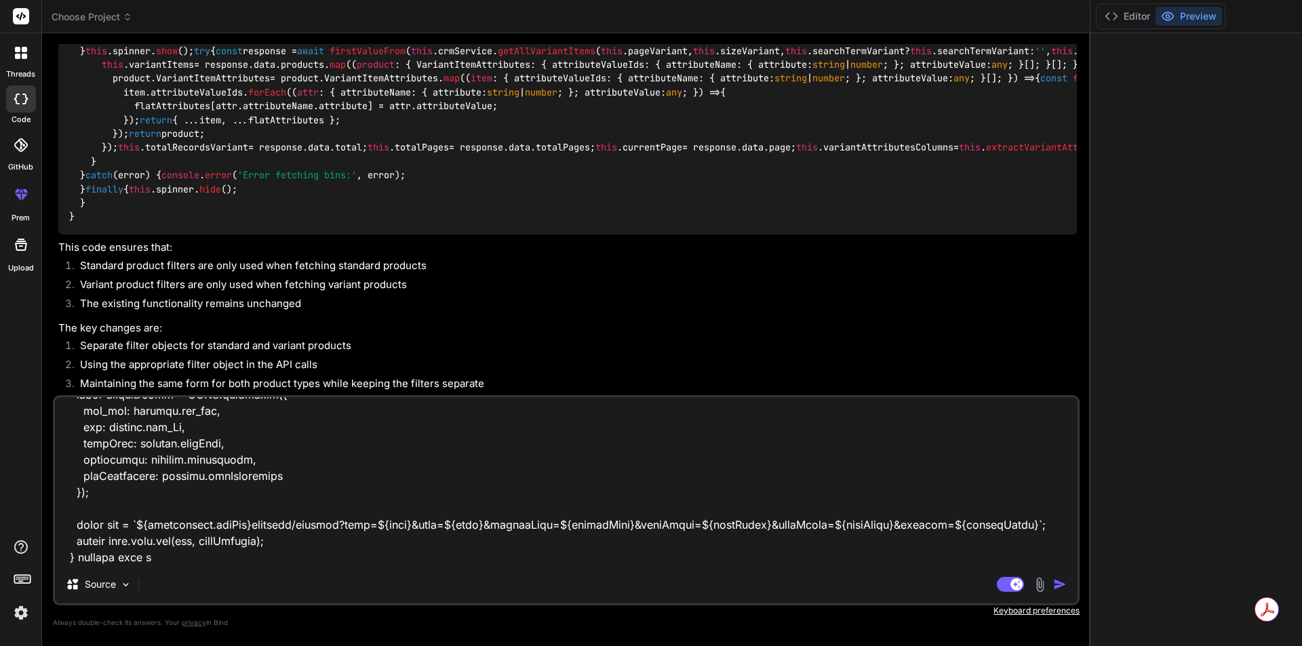
type textarea "x"
type textarea "my service code is like this below getAllProductList(page: number, size: number…"
type textarea "x"
type textarea "my service code is like this below getAllProductList(page: number, size: number…"
type textarea "x"
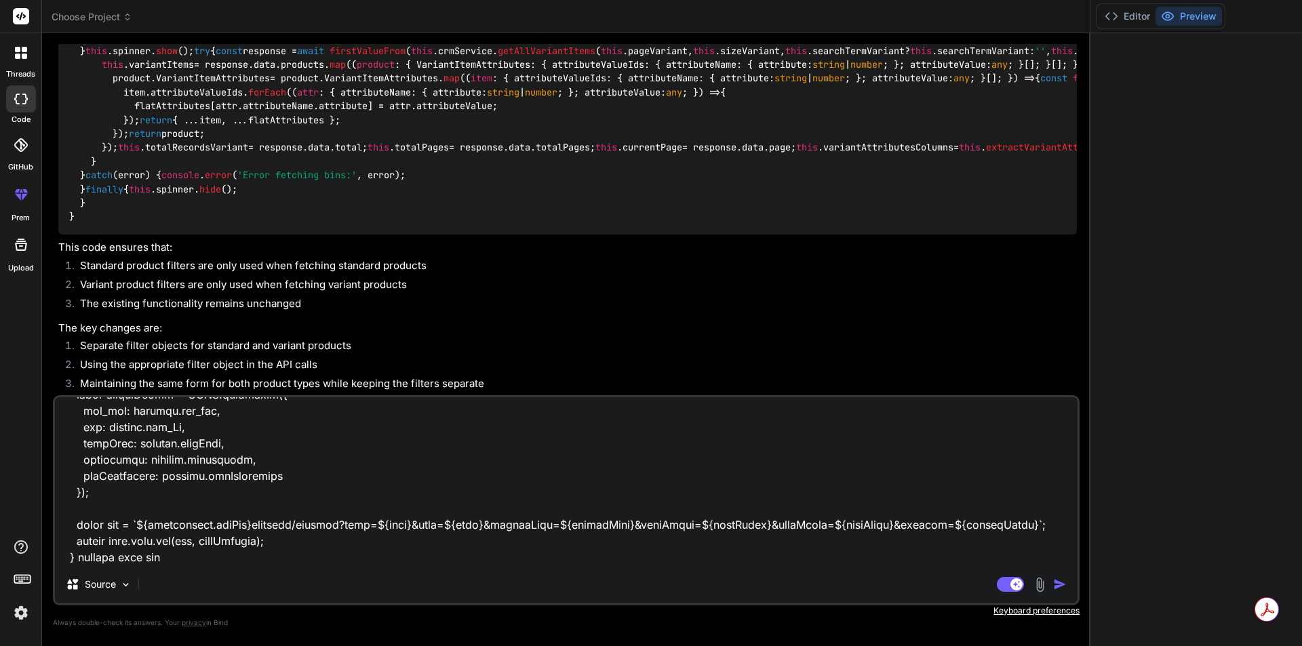
type textarea "my service code is like this below getAllProductList(page: number, size: number…"
type textarea "x"
type textarea "my service code is like this below getAllProductList(page: number, size: number…"
type textarea "x"
type textarea "my service code is like this below getAllProductList(page: number, size: number…"
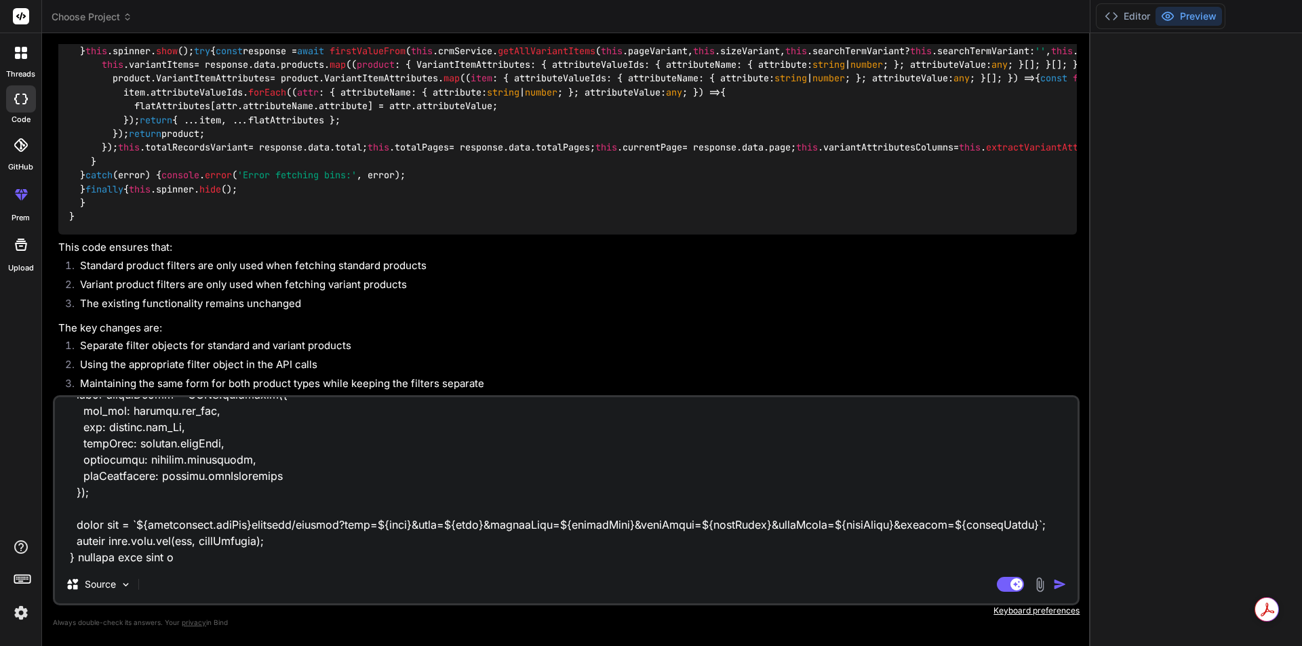
type textarea "x"
type textarea "my service code is like this below getAllProductList(page: number, size: number…"
type textarea "x"
type textarea "my service code is like this below getAllProductList(page: number, size: number…"
type textarea "x"
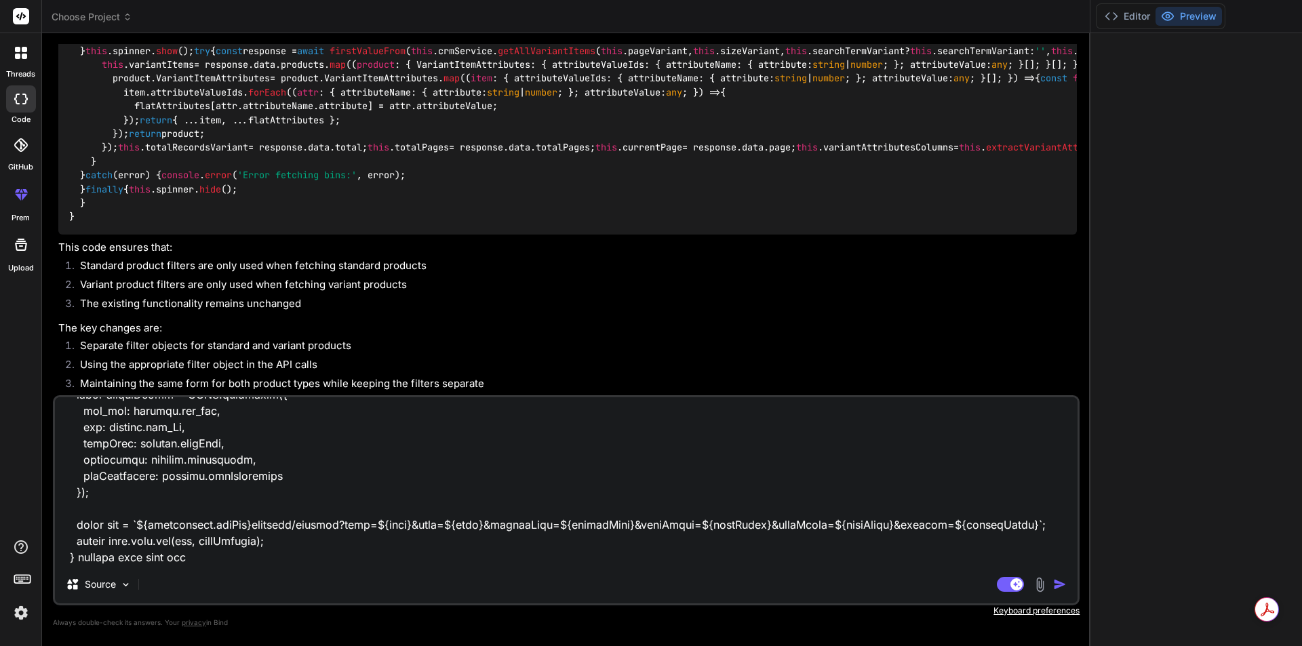
type textarea "my service code is like this below getAllProductList(page: number, size: number…"
type textarea "x"
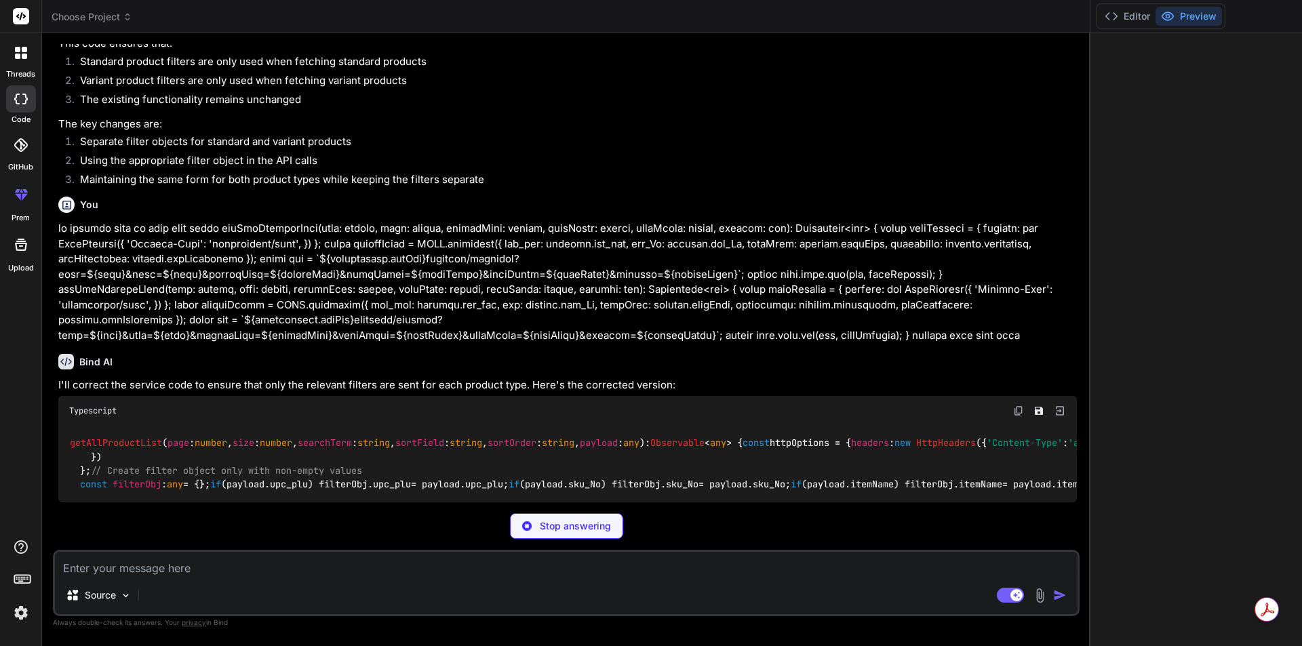
scroll to position [4286, 0]
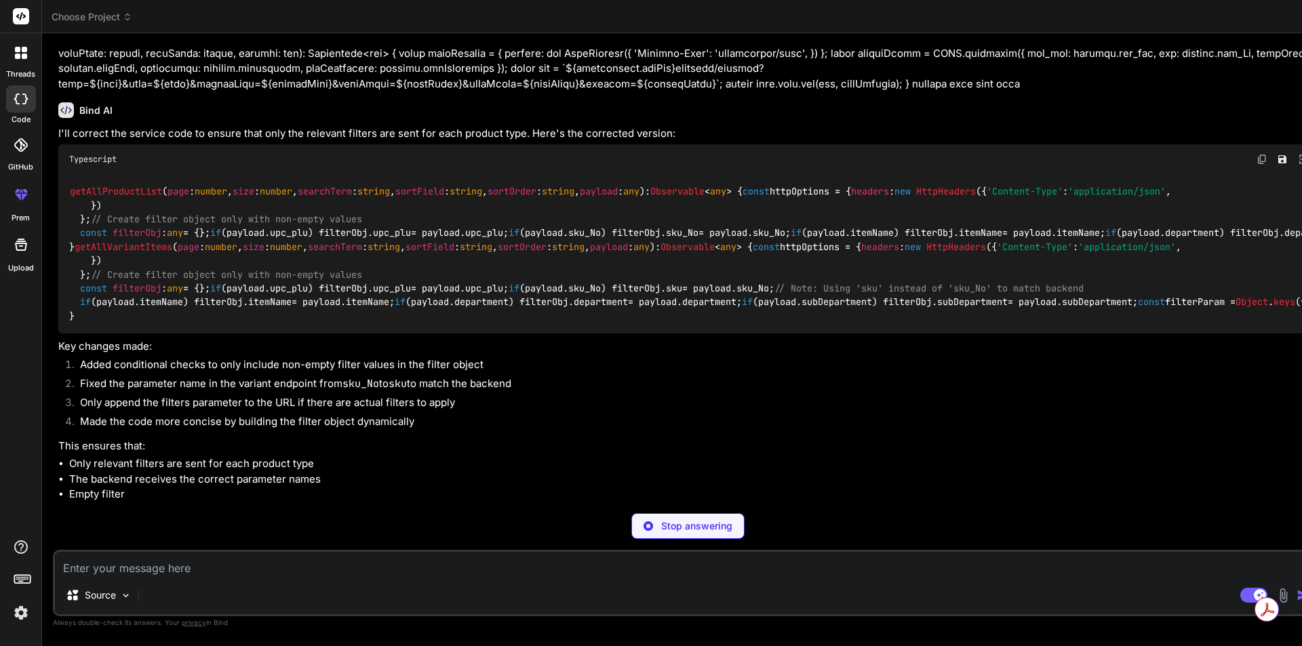
type textarea "x"
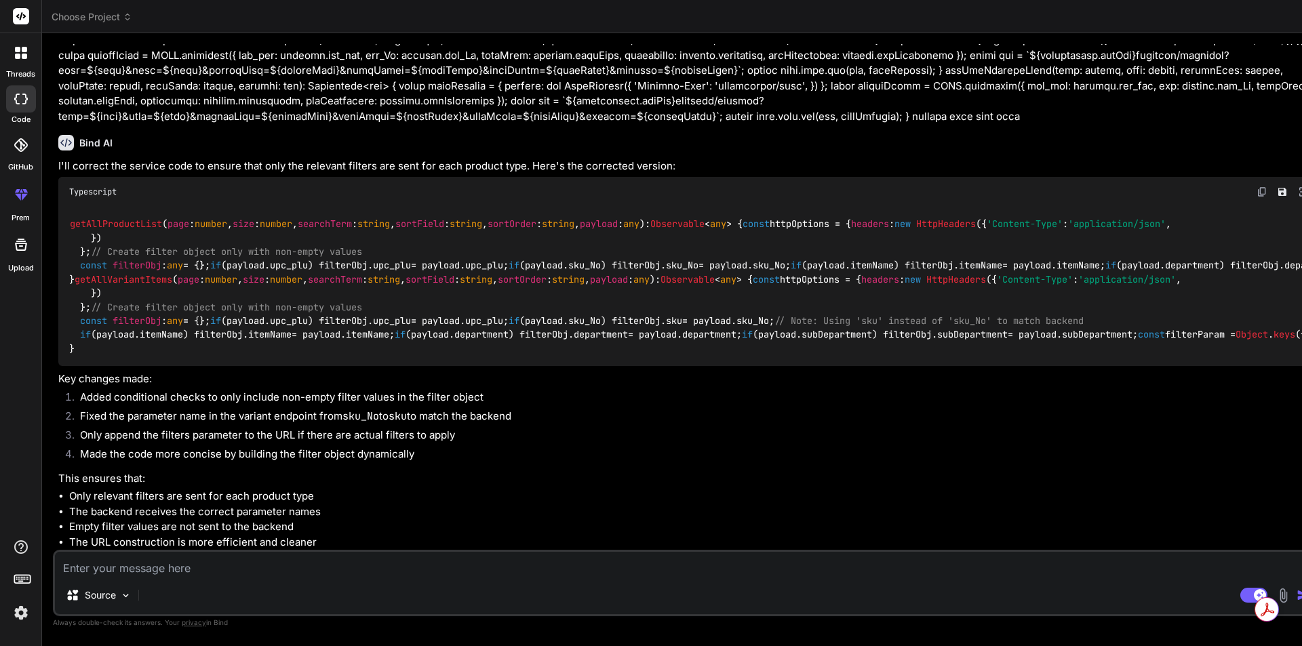
scroll to position [4693, 0]
type textarea "x"
click at [427, 207] on div "getAllProductList ( page : number , size : number , searchTerm : string , sortF…" at bounding box center [689, 287] width 1262 height 160
